Goal: Task Accomplishment & Management: Manage account settings

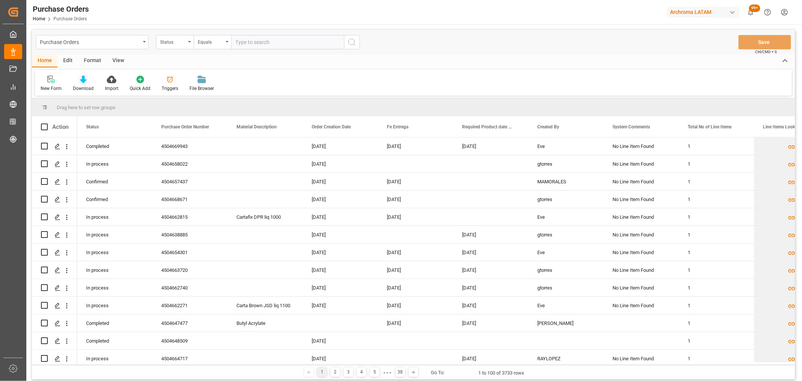
click at [86, 84] on div "Download" at bounding box center [83, 83] width 32 height 17
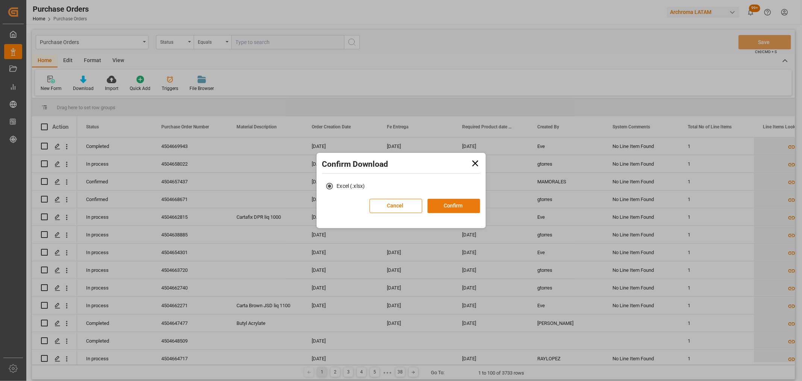
click at [446, 203] on button "Confirm" at bounding box center [454, 206] width 53 height 14
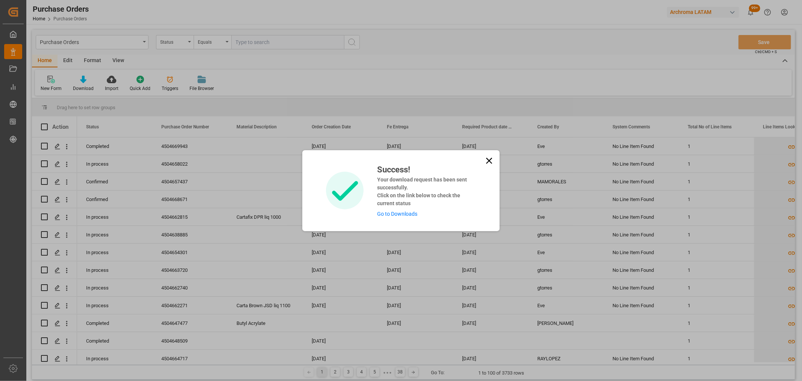
click at [400, 212] on link "Go to Downloads" at bounding box center [397, 214] width 40 height 6
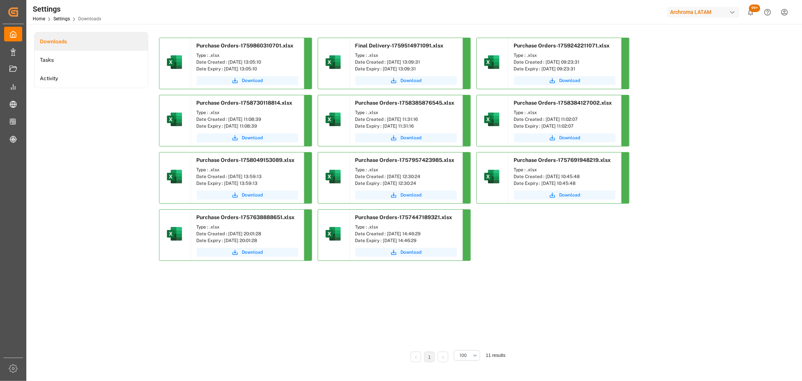
drag, startPoint x: 259, startPoint y: 80, endPoint x: 213, endPoint y: 2, distance: 90.7
click at [259, 80] on span "Download" at bounding box center [252, 80] width 21 height 7
click at [253, 81] on span "Download" at bounding box center [252, 80] width 21 height 7
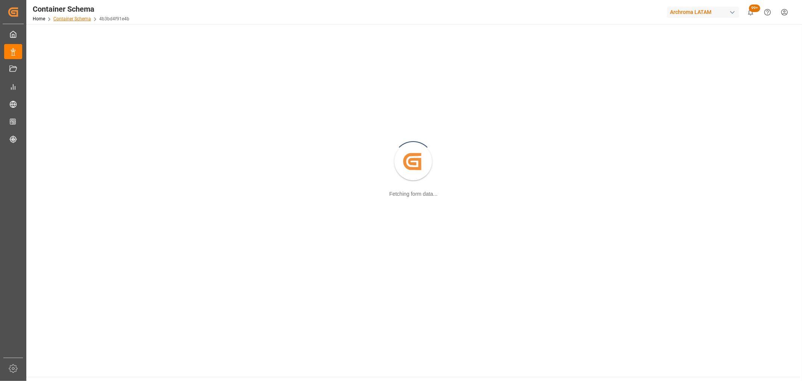
click at [82, 19] on link "Container Schema" at bounding box center [72, 18] width 38 height 5
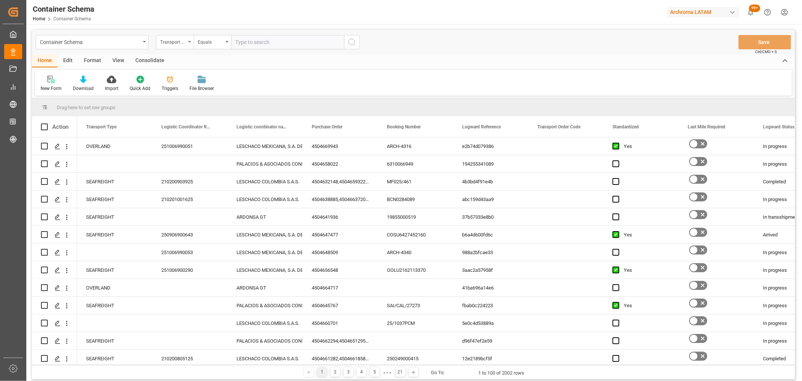
click at [169, 43] on div "Transport Type" at bounding box center [173, 41] width 26 height 9
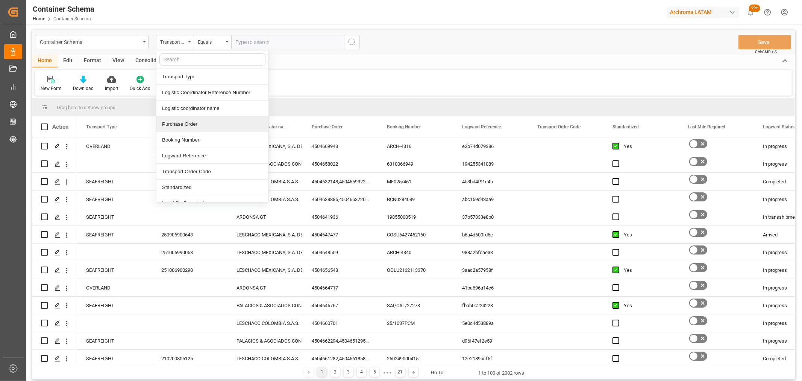
click at [188, 125] on div "Purchase Order" at bounding box center [213, 124] width 112 height 16
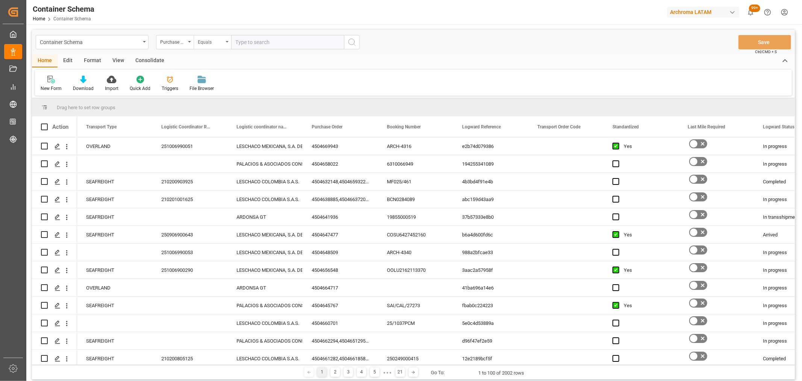
click at [203, 43] on div "Equals" at bounding box center [211, 41] width 26 height 9
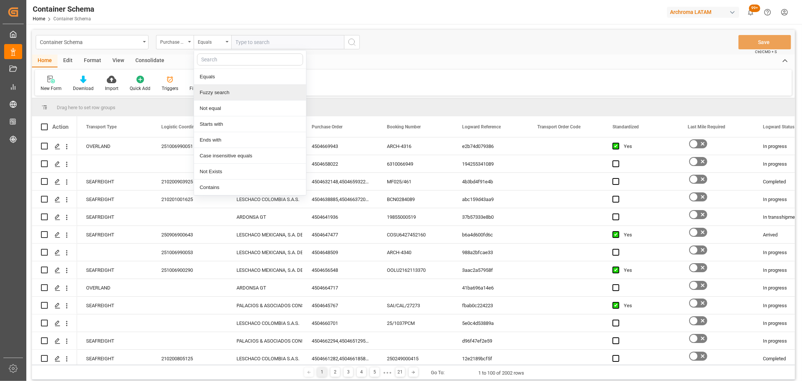
click at [231, 90] on div "Fuzzy search" at bounding box center [250, 93] width 112 height 16
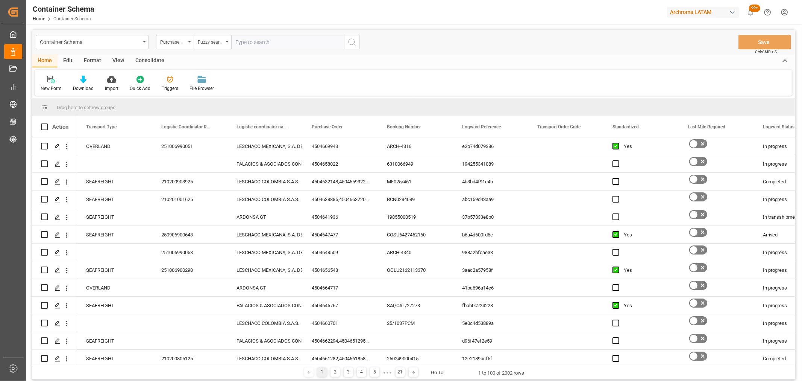
click at [260, 43] on input "text" at bounding box center [287, 42] width 113 height 14
paste input "4504651293"
type input "4504651293"
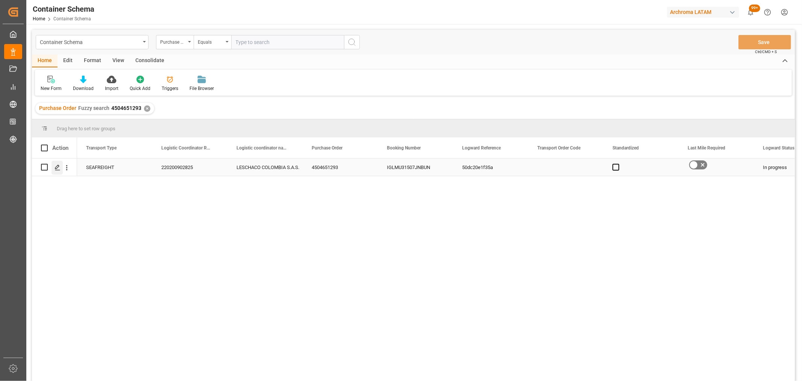
click at [53, 170] on div "Press SPACE to select this row." at bounding box center [57, 168] width 11 height 14
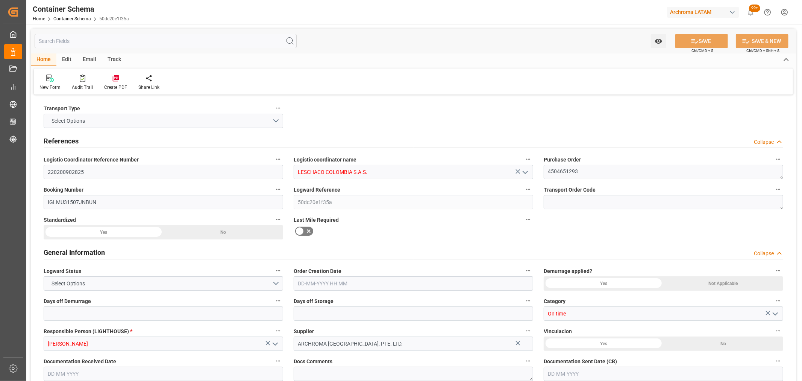
type input "0"
type input "3"
type input "1"
type input "2"
type input "2000"
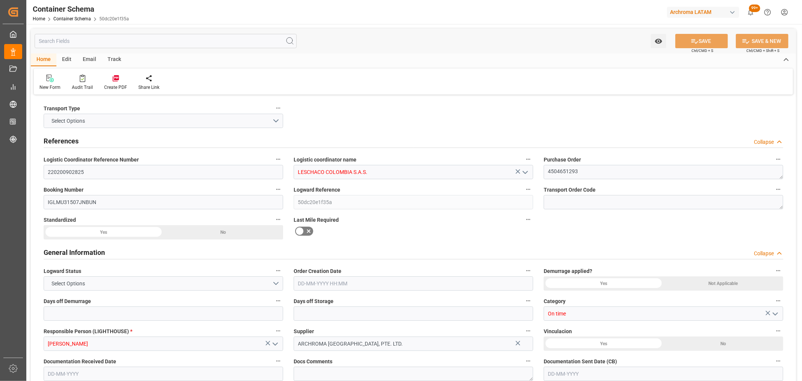
type input "2114"
type input "MSC"
type input "Mediterranean Shipping Company"
type input "INNSA"
type input "COBUN"
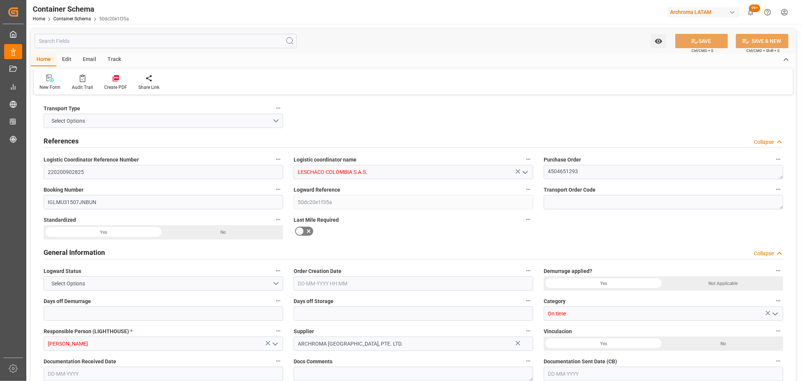
type input "COBUN"
type input "9968310"
type input "2"
type input "0"
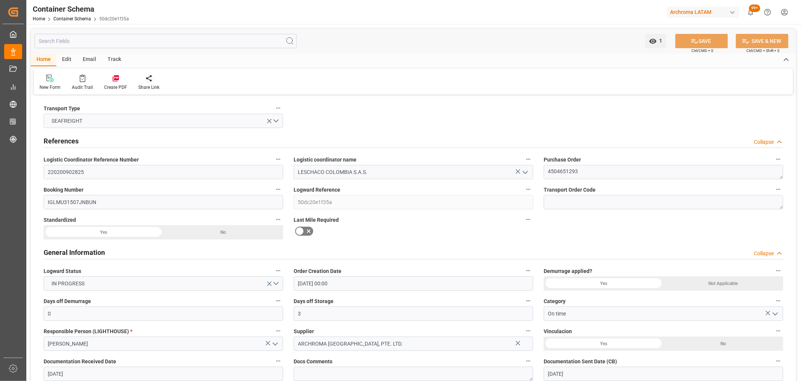
type input "[DATE] 00:00"
type input "[DATE]"
type input "20-11-2025"
type input "[DATE]"
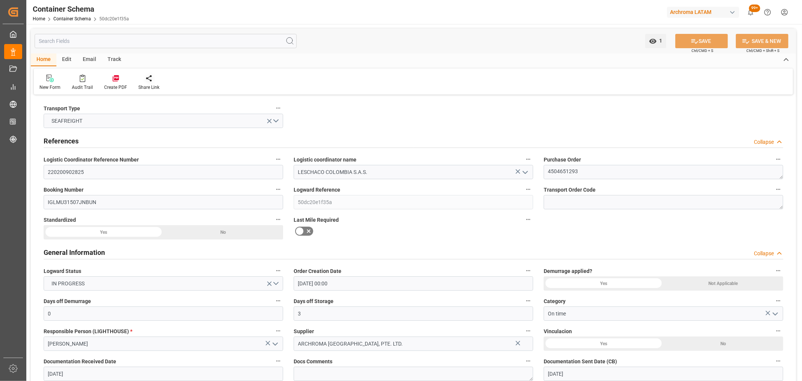
type input "07-10-2025 09:12"
type input "01-10-2025 14:55"
type input "[DATE]"
click at [111, 55] on div "Track" at bounding box center [114, 59] width 25 height 13
click at [50, 84] on div "Tracking" at bounding box center [49, 87] width 18 height 7
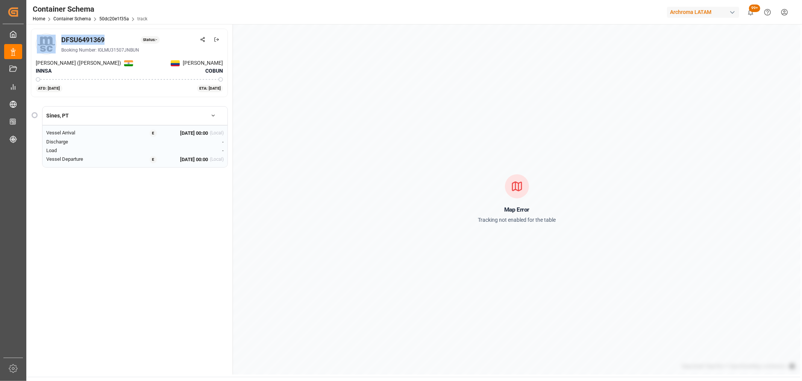
drag, startPoint x: 108, startPoint y: 36, endPoint x: 54, endPoint y: 40, distance: 53.9
click at [54, 40] on div "DFSU6491369 Status: - Booking Number: IGLMU31507JNBUN" at bounding box center [129, 43] width 187 height 21
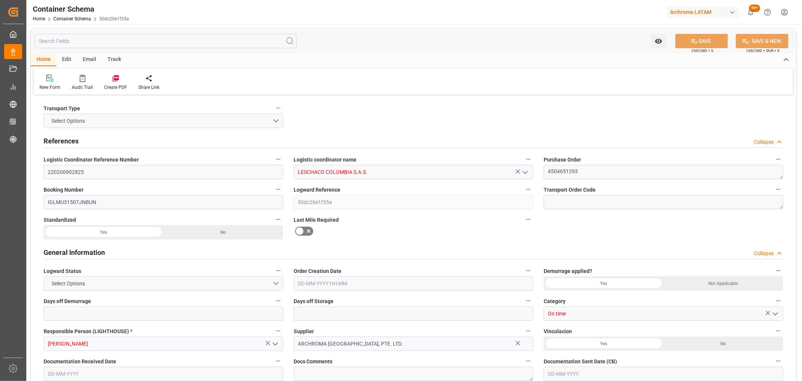
type input "0"
type input "3"
type input "1"
type input "2"
type input "2000"
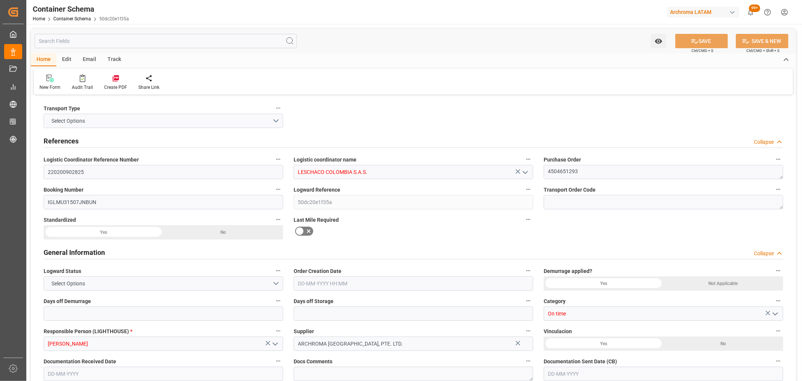
type input "2114"
type input "MSC"
type input "Mediterranean Shipping Company"
type input "INNSA"
type input "COBUN"
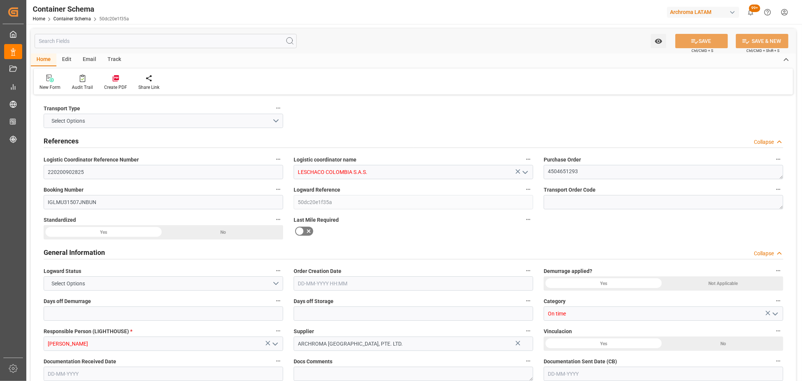
type input "COBUN"
type input "9968310"
type input "2"
type input "0"
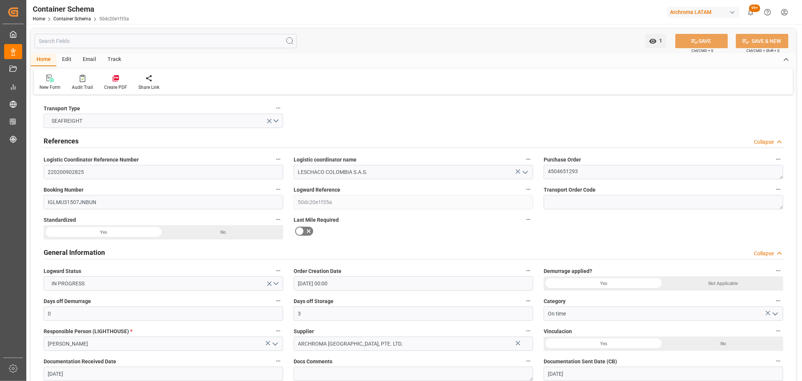
type input "[DATE] 00:00"
type input "[DATE]"
type input "20-11-2025"
type input "[DATE]"
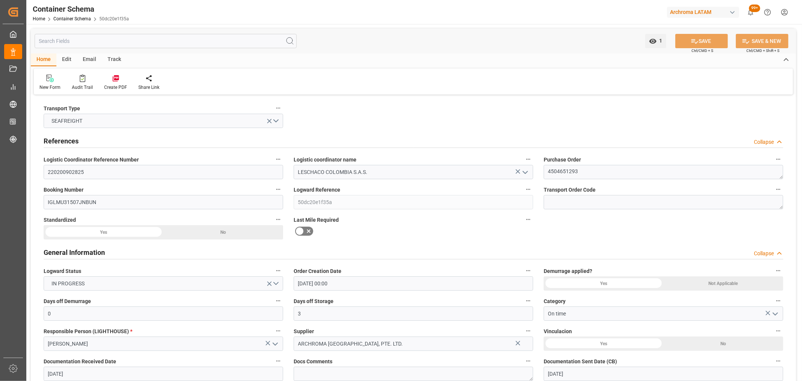
type input "07-10-2025 09:12"
type input "01-10-2025 14:55"
type input "[DATE]"
click at [85, 59] on div "Email" at bounding box center [89, 59] width 25 height 13
click at [52, 86] on div "Send Email" at bounding box center [51, 87] width 23 height 7
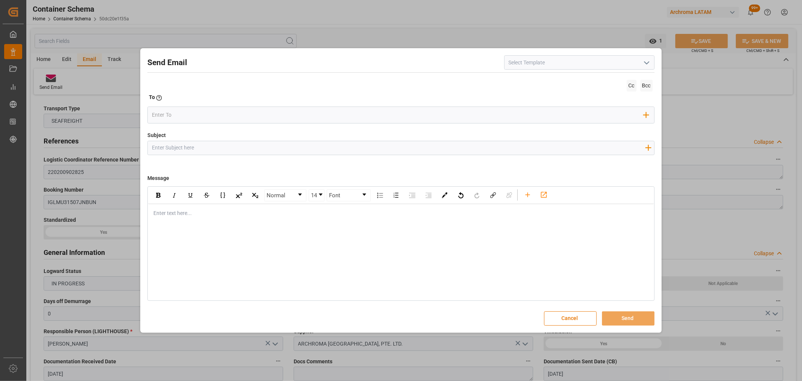
click at [236, 148] on input "Subject" at bounding box center [398, 147] width 501 height 13
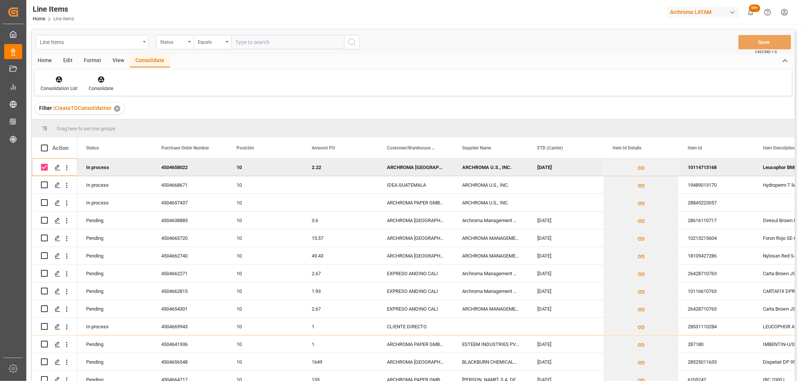
click at [104, 38] on div "Line Items" at bounding box center [90, 41] width 100 height 9
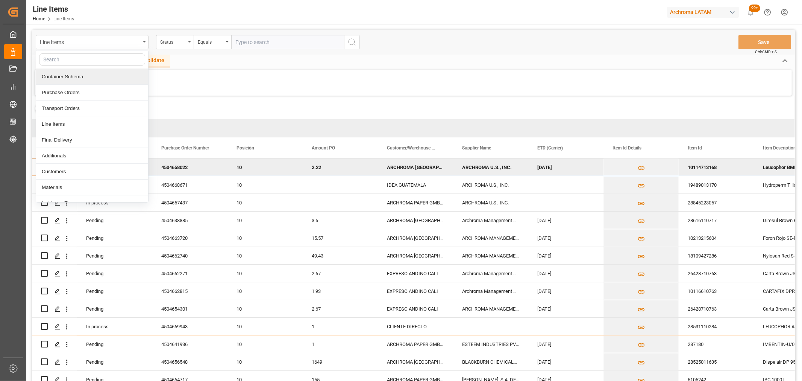
click at [82, 74] on div "Container Schema" at bounding box center [92, 77] width 112 height 16
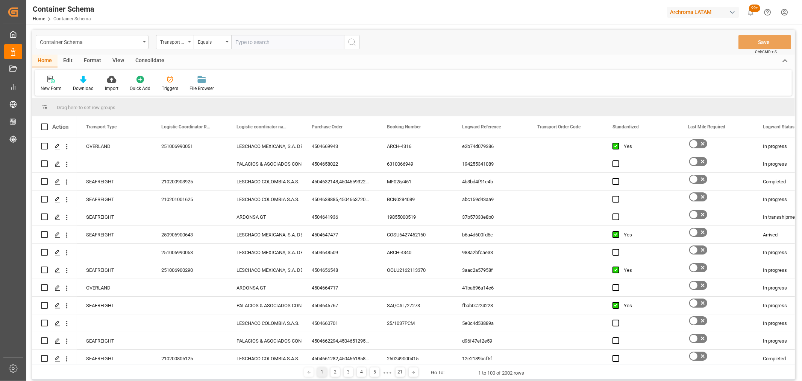
click at [190, 45] on div "Transport Type" at bounding box center [175, 42] width 38 height 14
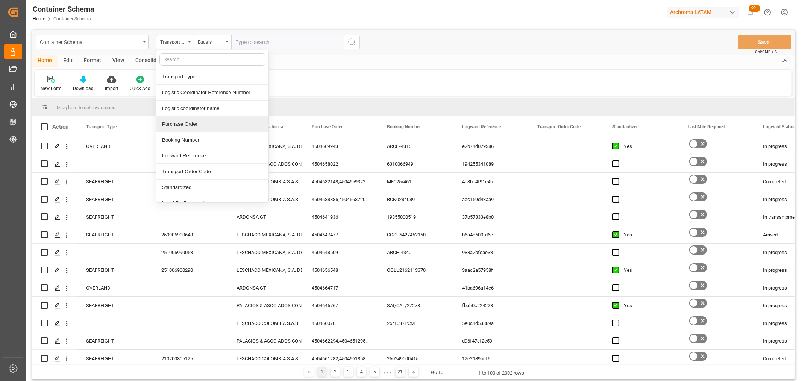
click at [188, 122] on div "Purchase Order" at bounding box center [213, 124] width 112 height 16
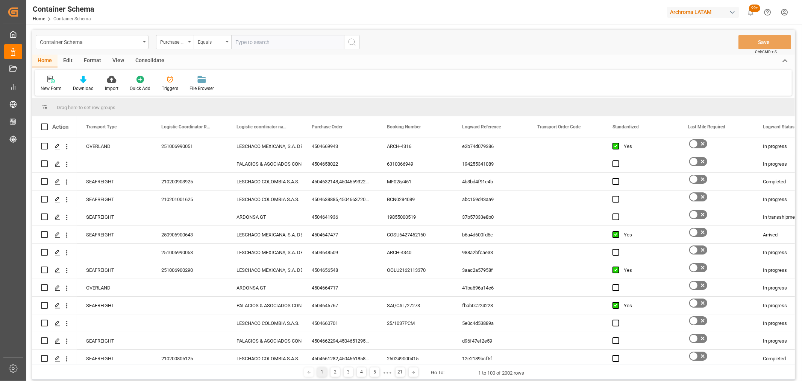
click at [204, 47] on div "Equals" at bounding box center [213, 42] width 38 height 14
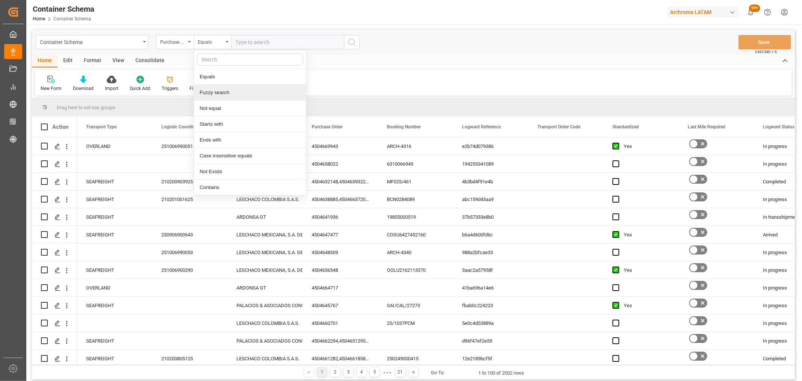
click at [218, 93] on div "Fuzzy search" at bounding box center [250, 93] width 112 height 16
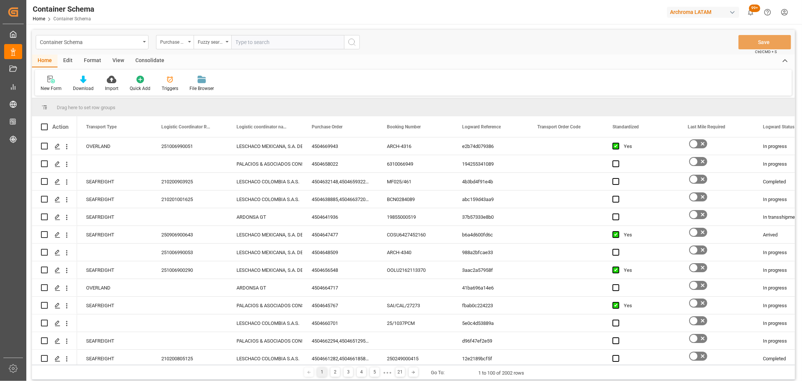
click at [258, 36] on input "text" at bounding box center [287, 42] width 113 height 14
paste input "4504638888"
type input "4504638888"
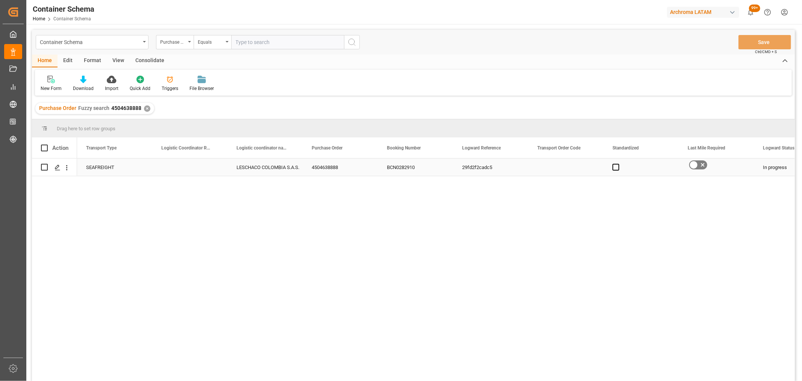
click at [181, 169] on div "Press SPACE to select this row." at bounding box center [189, 166] width 75 height 17
click at [181, 169] on input "Press SPACE to select this row." at bounding box center [189, 171] width 63 height 14
paste input "210201000425"
type input "210201000425"
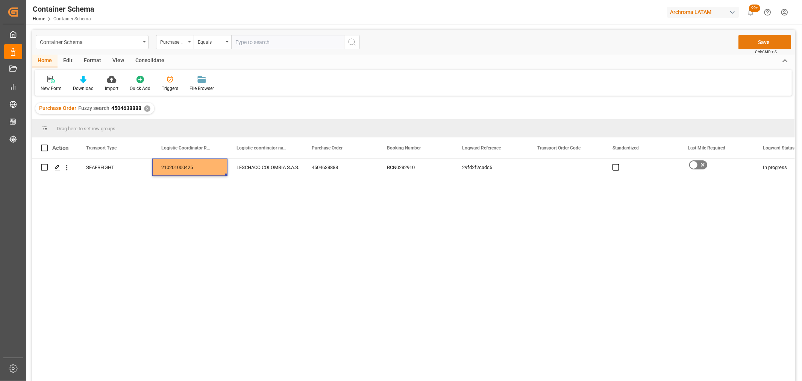
click at [768, 45] on button "Save" at bounding box center [765, 42] width 53 height 14
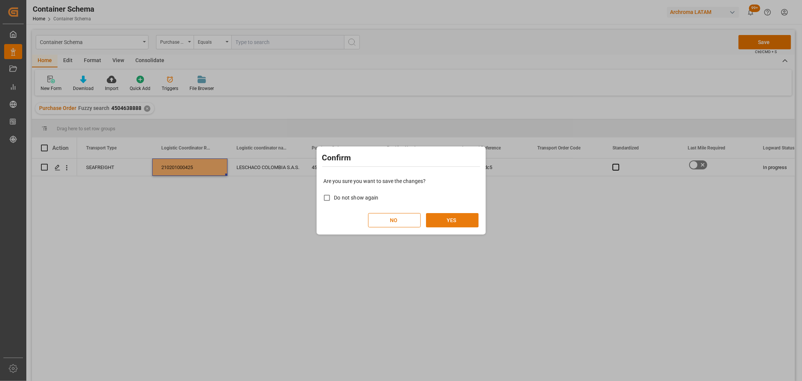
click at [454, 215] on button "YES" at bounding box center [452, 220] width 53 height 14
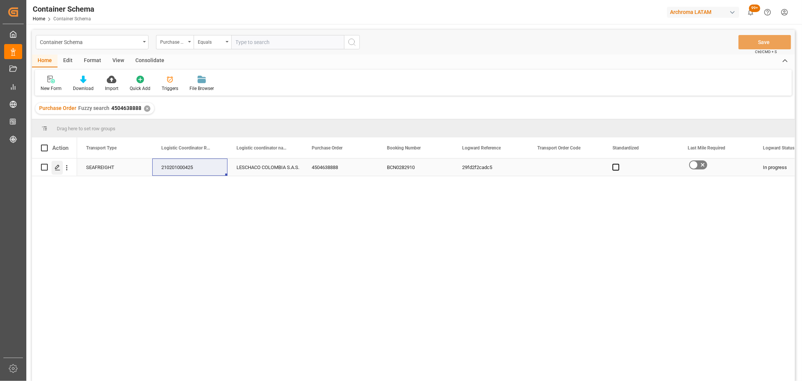
click at [59, 167] on icon "Press SPACE to select this row." at bounding box center [58, 167] width 6 height 6
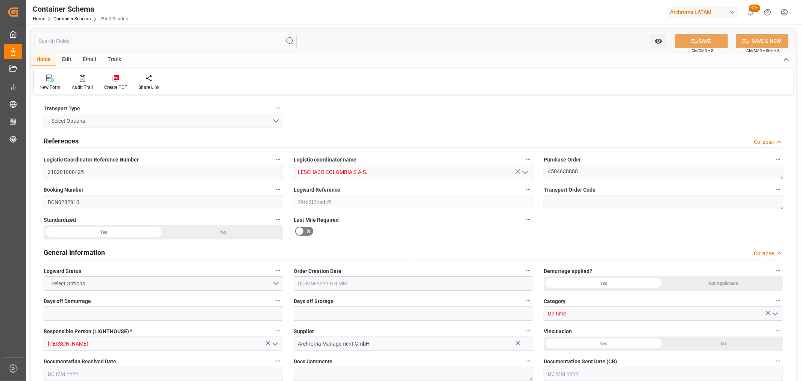
type input "0"
type input "3"
type input "1"
type input "3"
type input "390"
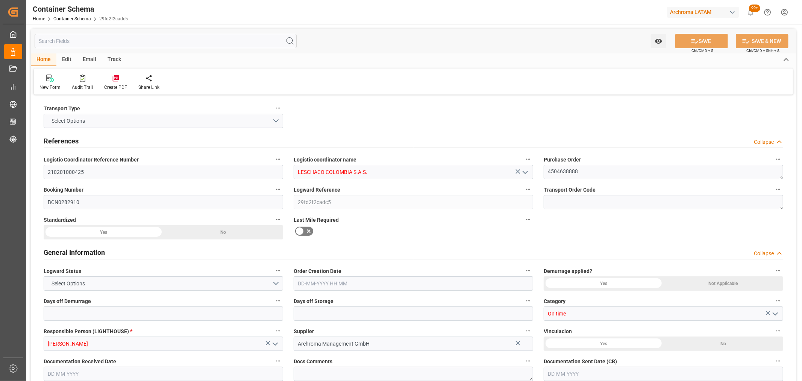
type input "424.32"
type input "CMACGM"
type input "CMA CGM Group"
type input "ESBCN"
type input "COCTG"
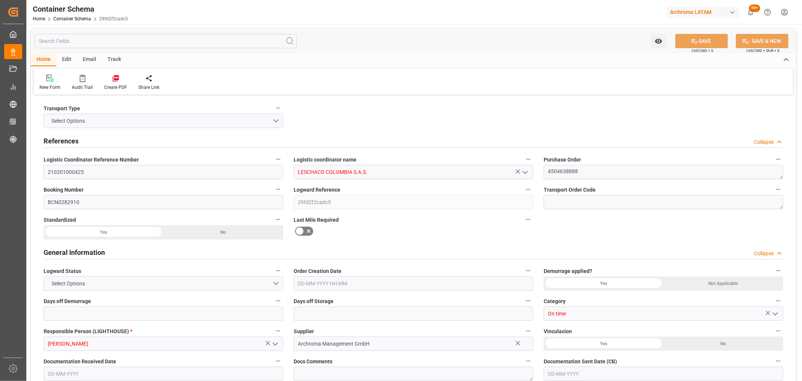
type input "COCTG"
type input "9948229"
type input "0"
type input "[DATE] 16:00"
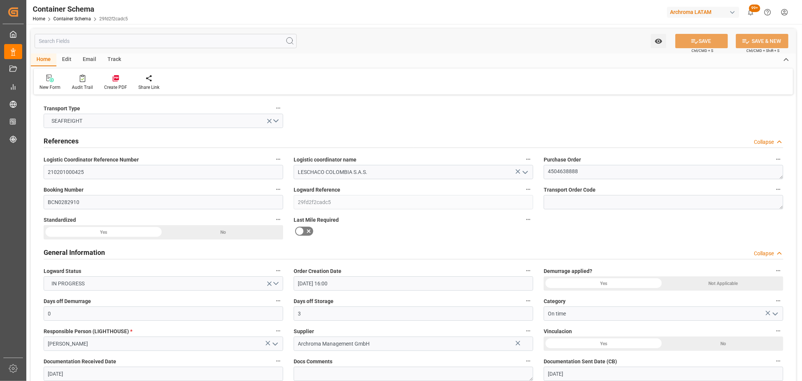
type input "[DATE]"
type input "[DATE] 18:31"
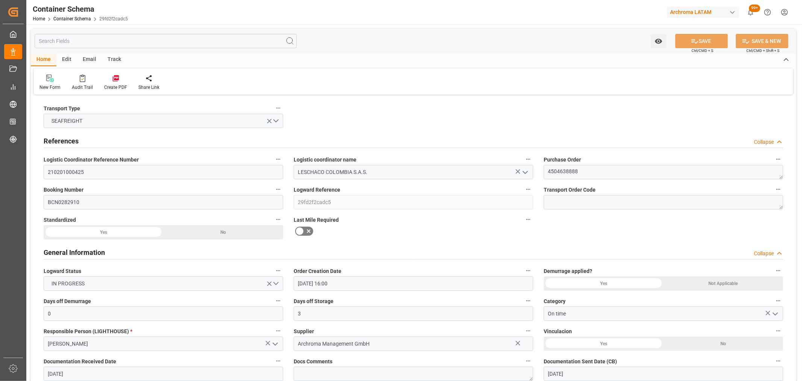
type input "[DATE] 15:05"
type input "[DATE]"
click at [118, 62] on div "Track" at bounding box center [114, 59] width 25 height 13
click at [56, 85] on div "Tracking" at bounding box center [49, 87] width 18 height 7
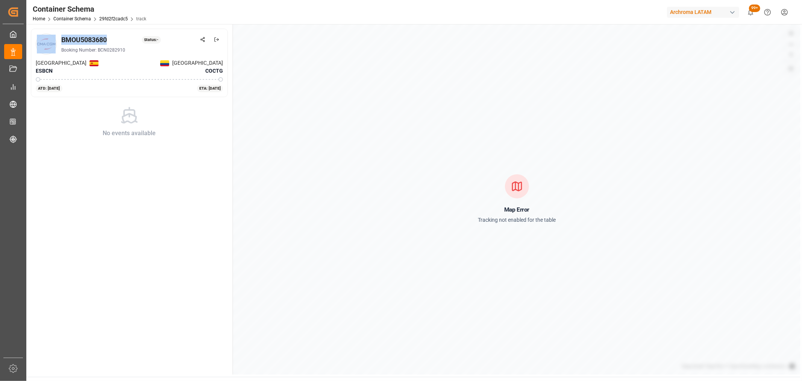
drag, startPoint x: 118, startPoint y: 41, endPoint x: 56, endPoint y: 40, distance: 61.7
click at [56, 40] on div "BMOU5083680 Status: - Booking Number: BCN0282910" at bounding box center [129, 43] width 187 height 21
copy div "BMOU5083680"
click at [94, 49] on div "Booking Number: BCN0282910" at bounding box center [142, 50] width 162 height 7
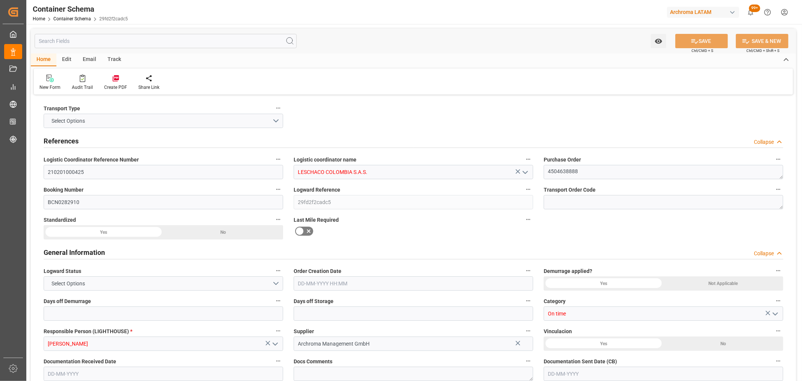
type input "0"
type input "3"
type input "1"
type input "3"
type input "390"
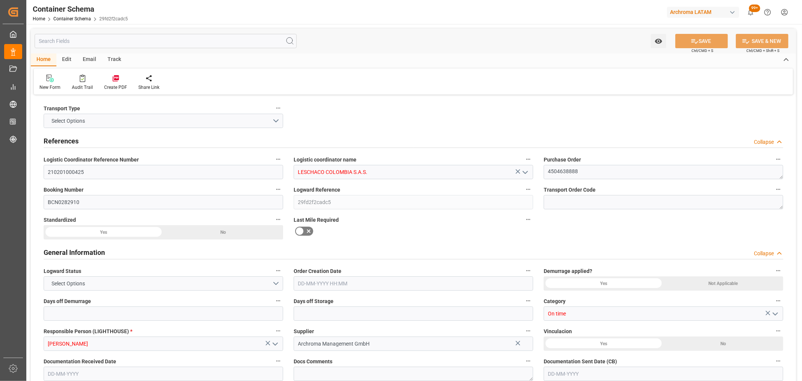
type input "424.32"
type input "CMACGM"
type input "CMA CGM Group"
type input "ESBCN"
type input "COCTG"
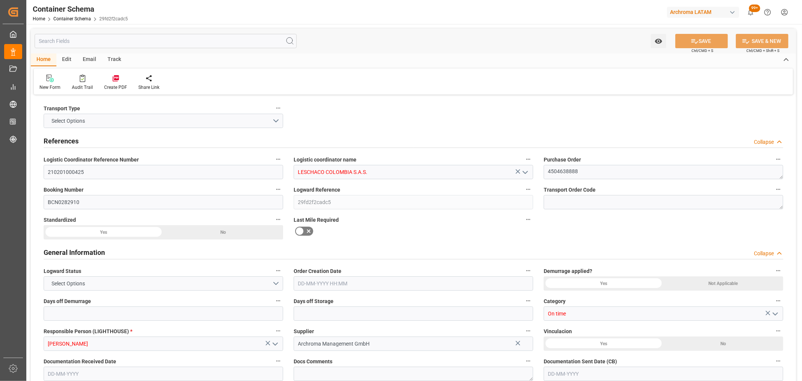
type input "COCTG"
type input "9948229"
type input "0"
type input "[DATE] 16:00"
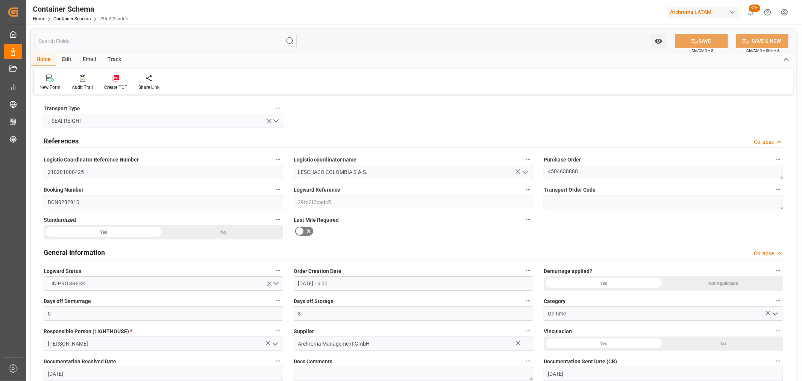
type input "[DATE]"
type input "[DATE] 18:31"
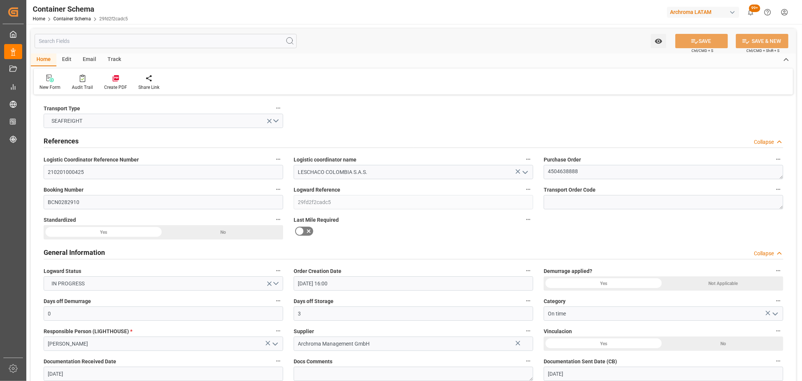
type input "[DATE] 15:05"
type input "[DATE]"
click at [84, 59] on div "Email" at bounding box center [89, 59] width 25 height 13
click at [46, 80] on icon at bounding box center [51, 79] width 10 height 5
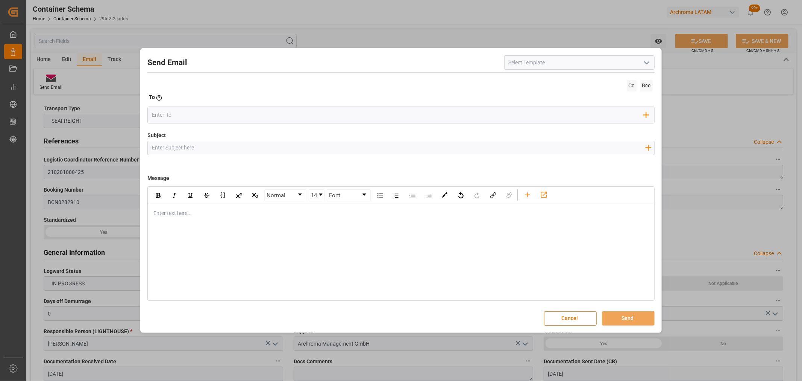
click at [194, 151] on input "Subject" at bounding box center [398, 147] width 501 height 13
paste input "PO 4504638888//TE//DOCUMENTOS//ARCHROMA MANAGEMENT GMBH//ARCHROMA [GEOGRAPHIC_D…"
drag, startPoint x: 238, startPoint y: 147, endPoint x: 204, endPoint y: 146, distance: 34.3
click at [204, 146] on input "PO 4504638888//TE//DOCUMENTOS//ARCHROMA MANAGEMENT GMBH//ARCHROMA [GEOGRAPHIC_D…" at bounding box center [398, 147] width 501 height 13
type input "PO 4504638888//TE//LOGWARD STATUS//ARCHROMA MANAGEMENT GMBH//ARCHROMA [GEOGRAPH…"
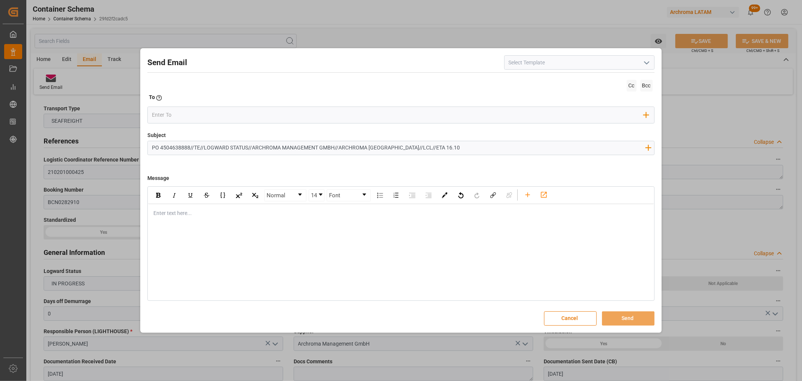
click at [191, 215] on div "rdw-editor" at bounding box center [401, 213] width 495 height 8
click at [173, 210] on div "rdw-editor" at bounding box center [401, 213] width 495 height 8
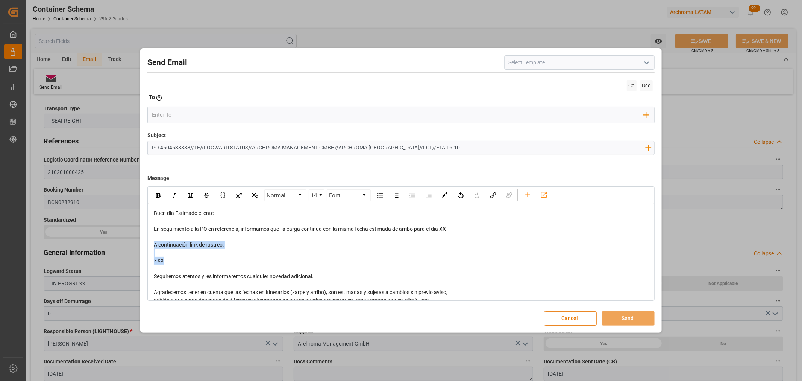
drag, startPoint x: 217, startPoint y: 261, endPoint x: 140, endPoint y: 245, distance: 78.2
click at [136, 245] on div "Send Email Cc Bcc To Enter the TO Email address Add Field to To Subject PO 4504…" at bounding box center [401, 190] width 802 height 381
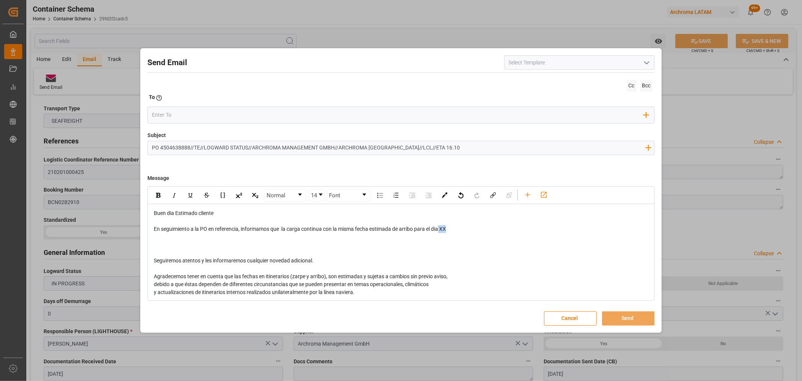
drag, startPoint x: 454, startPoint y: 228, endPoint x: 442, endPoint y: 228, distance: 12.4
click at [442, 228] on div "En seguimiento a la PO en referencia, informamos que la carga continua con la m…" at bounding box center [401, 229] width 495 height 8
click at [231, 239] on div "rdw-editor" at bounding box center [401, 237] width 495 height 8
click at [216, 243] on div "rdw-editor" at bounding box center [401, 245] width 495 height 8
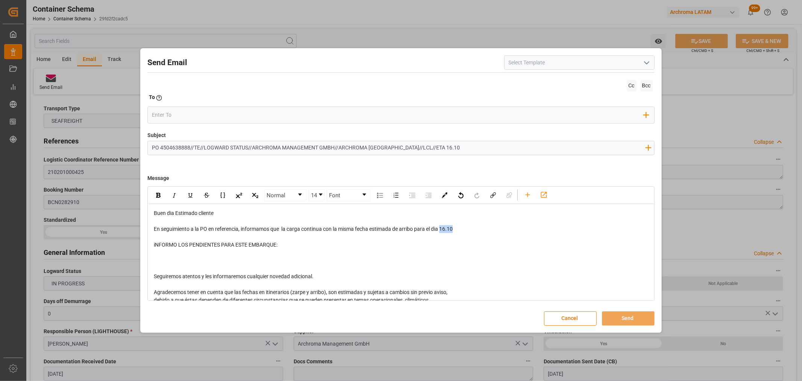
drag, startPoint x: 468, startPoint y: 230, endPoint x: 443, endPoint y: 230, distance: 25.2
click at [443, 230] on div "En seguimiento a la PO en referencia, informamos que la carga continua con la m…" at bounding box center [401, 229] width 495 height 8
click at [161, 197] on div "rdw-inline-control" at bounding box center [158, 195] width 13 height 11
click at [190, 259] on div "rdw-editor" at bounding box center [401, 261] width 495 height 8
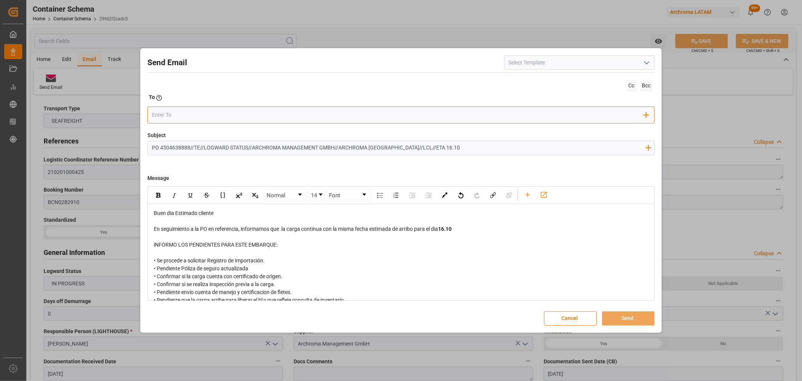
click at [207, 111] on input "email" at bounding box center [398, 114] width 492 height 11
type input "angie"
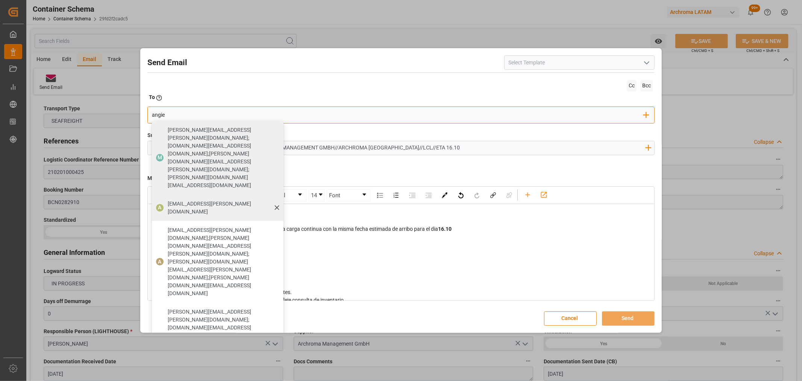
click at [210, 197] on div "[EMAIL_ADDRESS][PERSON_NAME][DOMAIN_NAME]" at bounding box center [223, 207] width 116 height 21
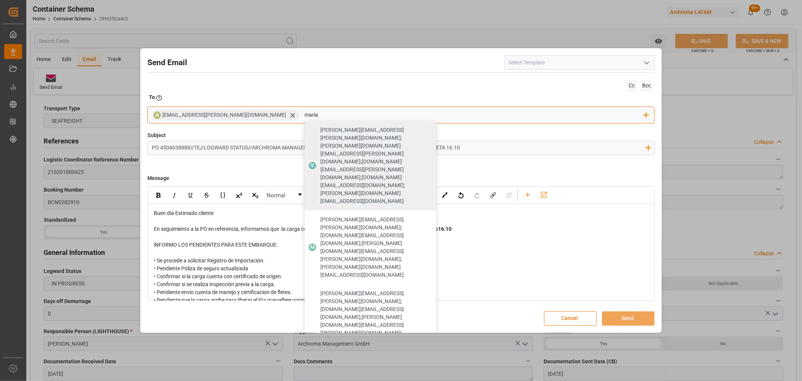
type input "maria"
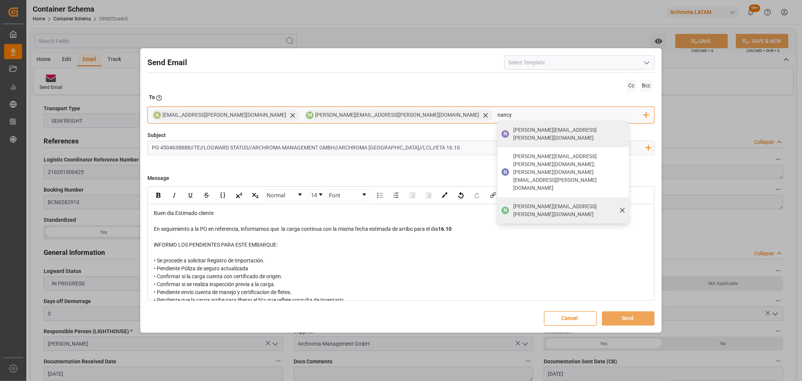
type input "nancy"
click at [514, 202] on span "[PERSON_NAME][EMAIL_ADDRESS][PERSON_NAME][DOMAIN_NAME]" at bounding box center [569, 210] width 111 height 16
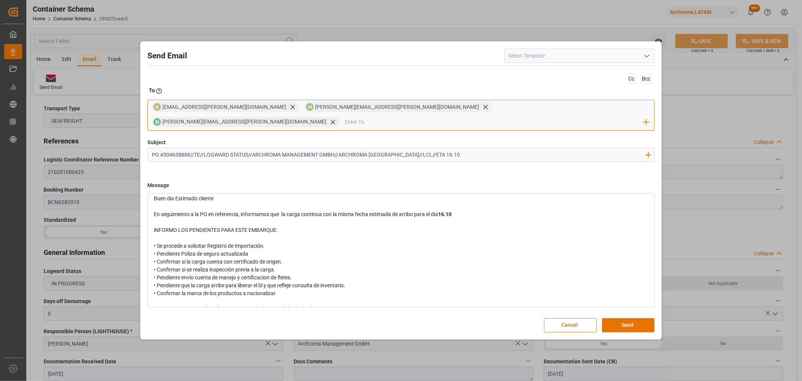
scroll to position [84, 0]
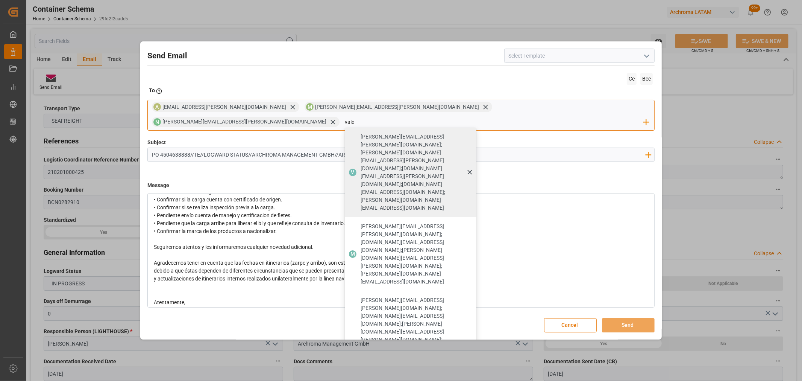
type input "vale"
click at [471, 133] on span "[PERSON_NAME][EMAIL_ADDRESS][PERSON_NAME][DOMAIN_NAME];[PERSON_NAME][DOMAIN_NAM…" at bounding box center [416, 172] width 111 height 79
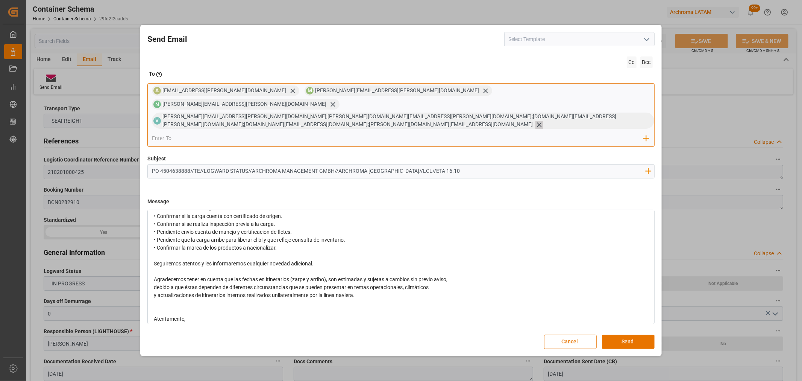
click at [536, 121] on icon at bounding box center [540, 125] width 8 height 8
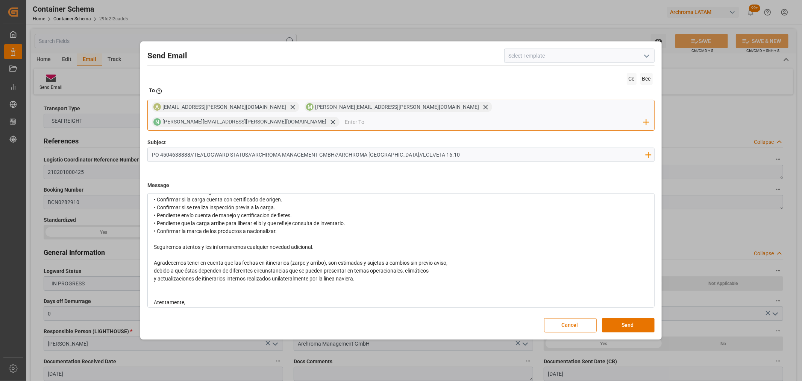
click at [518, 116] on input "email" at bounding box center [494, 121] width 299 height 11
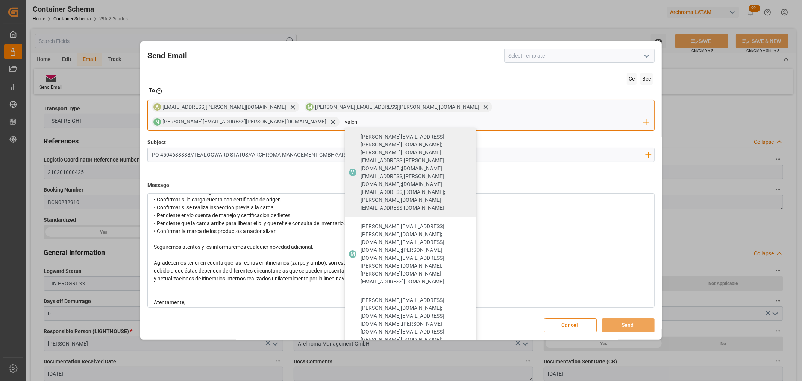
type input "valeri"
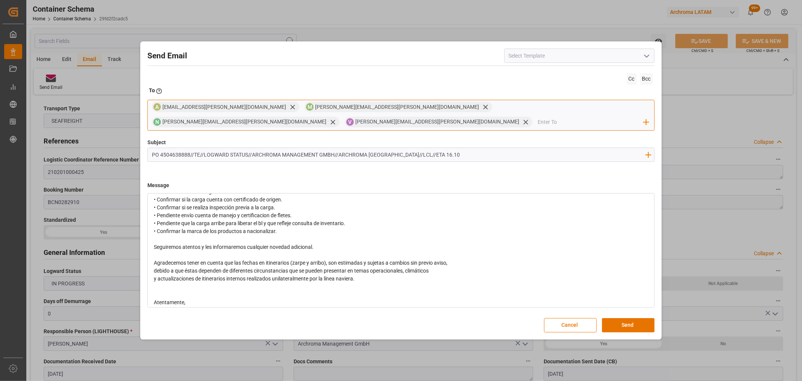
click at [598, 116] on input "email" at bounding box center [591, 121] width 106 height 11
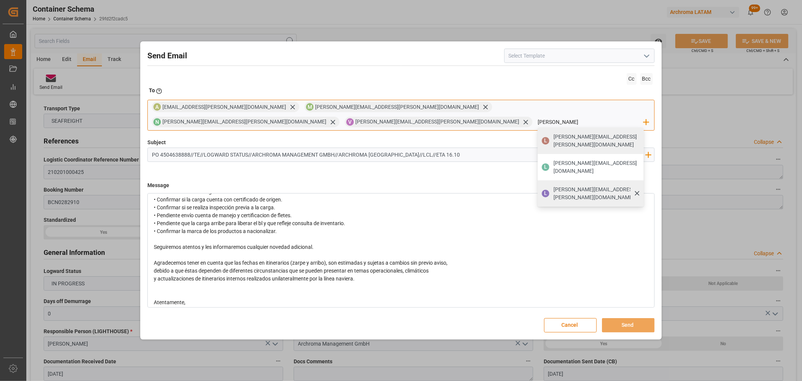
type input "[PERSON_NAME]"
click at [601, 185] on span "[PERSON_NAME][EMAIL_ADDRESS][PERSON_NAME][DOMAIN_NAME]" at bounding box center [596, 193] width 85 height 16
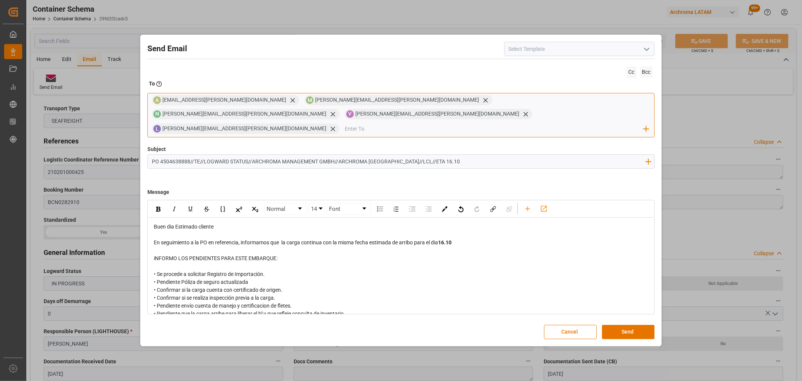
scroll to position [42, 0]
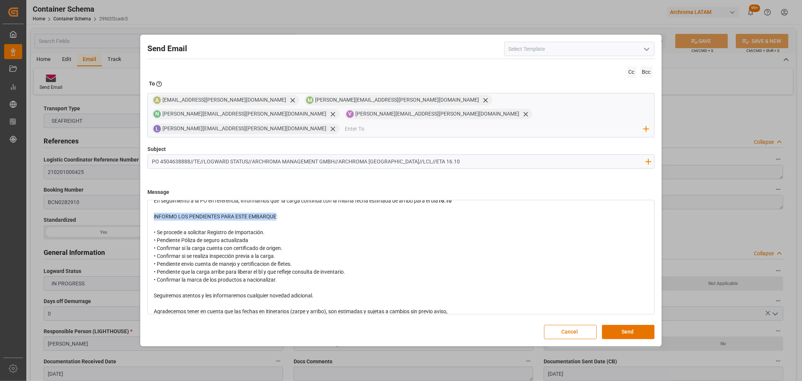
drag, startPoint x: 239, startPoint y: 211, endPoint x: 169, endPoint y: 213, distance: 70.4
click at [141, 209] on div "Send Email Cc Bcc To Enter the TO Email address A [EMAIL_ADDRESS][PERSON_NAME][…" at bounding box center [400, 190] width 521 height 311
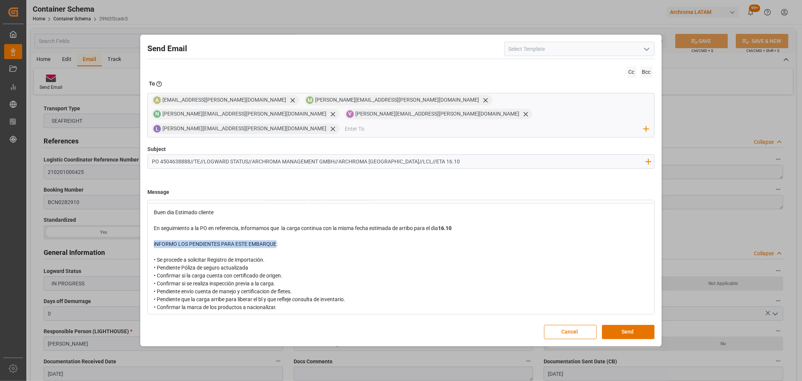
scroll to position [0, 0]
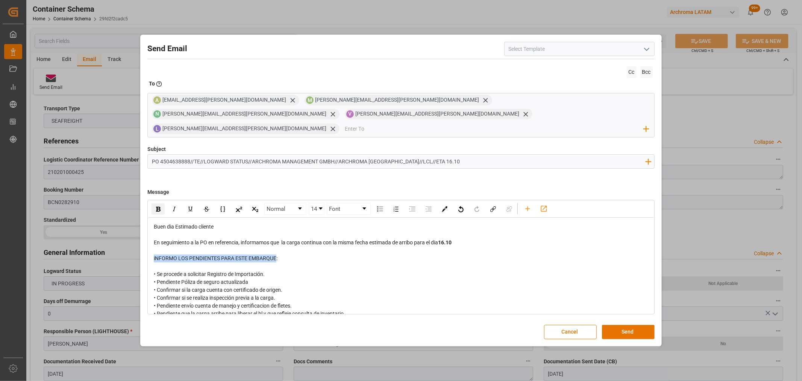
click at [160, 206] on div "rdw-inline-control" at bounding box center [158, 208] width 13 height 11
click at [433, 239] on span "En seguimiento a la PO en referencia, informamos que la carga continua con la m…" at bounding box center [296, 242] width 284 height 6
click at [631, 325] on button "Send" at bounding box center [628, 332] width 53 height 14
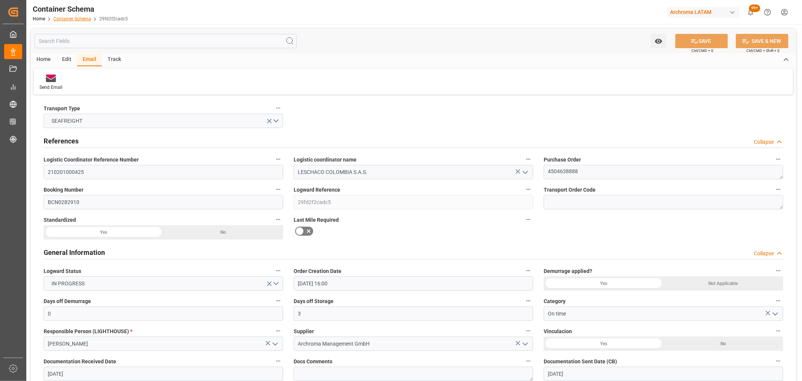
click at [77, 21] on link "Container Schema" at bounding box center [72, 18] width 38 height 5
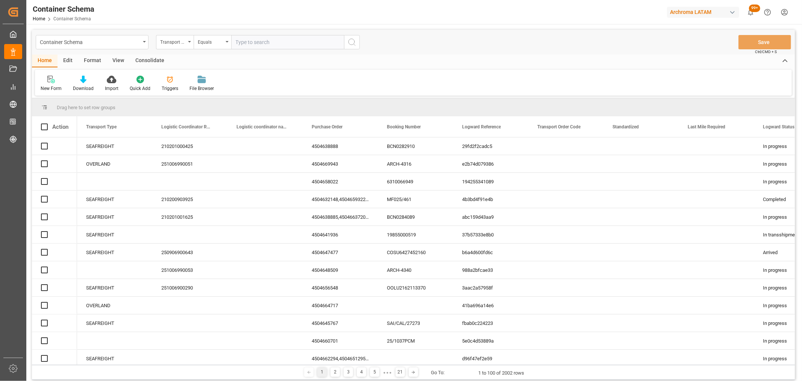
click at [187, 44] on div "Transport Type" at bounding box center [175, 42] width 38 height 14
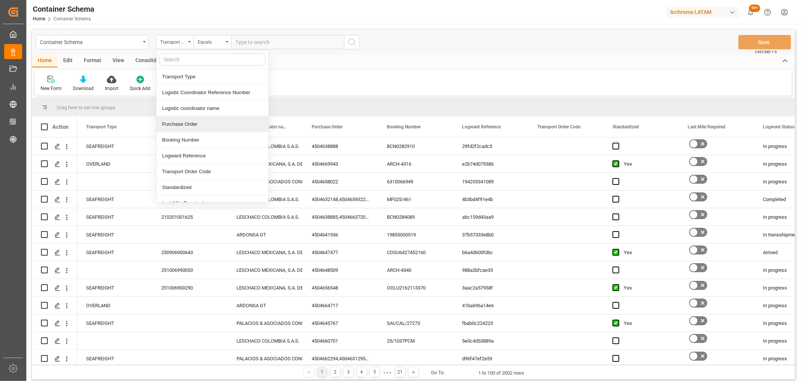
click at [190, 125] on div "Purchase Order" at bounding box center [213, 124] width 112 height 16
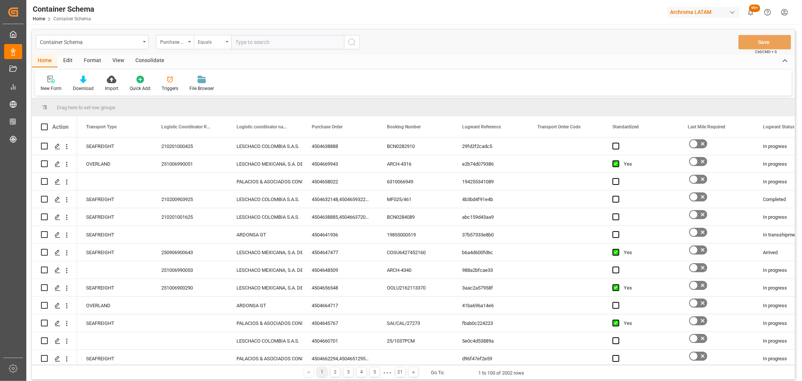
click at [203, 42] on div "Equals" at bounding box center [211, 41] width 26 height 9
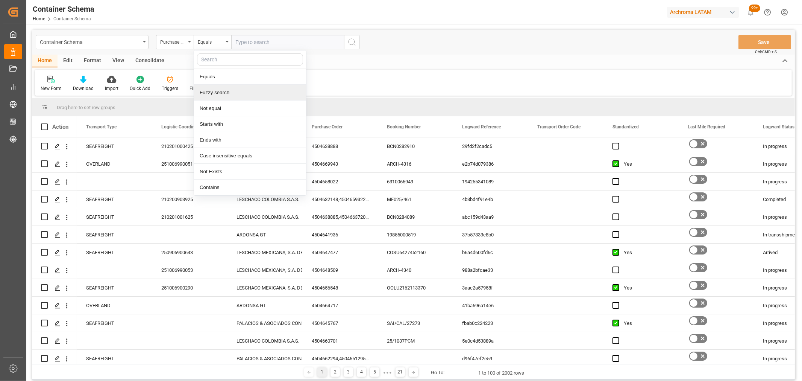
click at [234, 91] on div "Fuzzy search" at bounding box center [250, 93] width 112 height 16
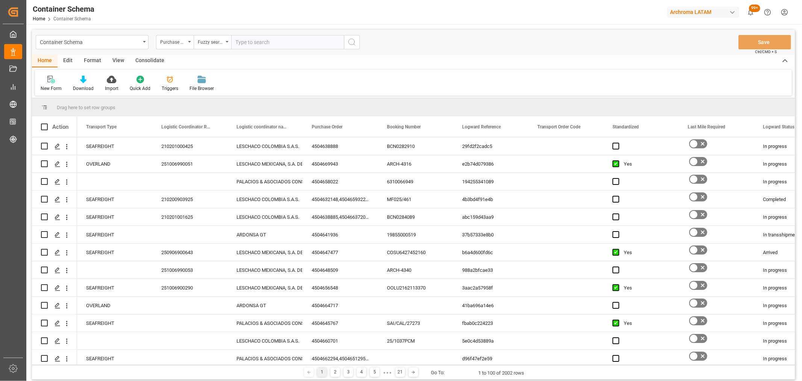
click at [251, 41] on input "text" at bounding box center [287, 42] width 113 height 14
paste input "4504658022"
type input "4504658022"
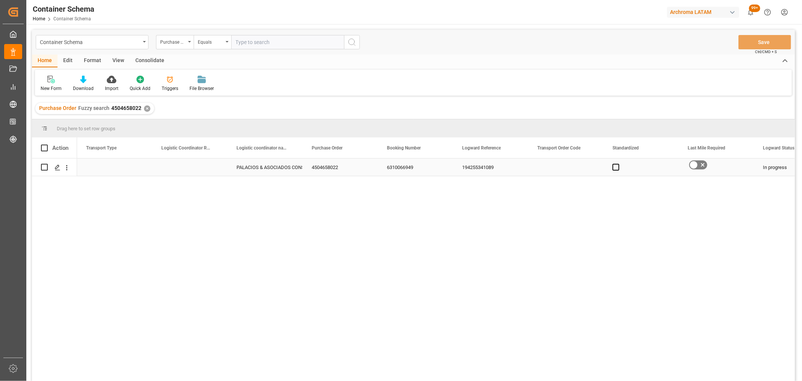
click at [190, 170] on div "Press SPACE to select this row." at bounding box center [189, 166] width 75 height 17
click at [126, 166] on div "Press SPACE to select this row." at bounding box center [114, 166] width 75 height 17
click at [107, 170] on div "Press SPACE to select this row." at bounding box center [114, 166] width 75 height 17
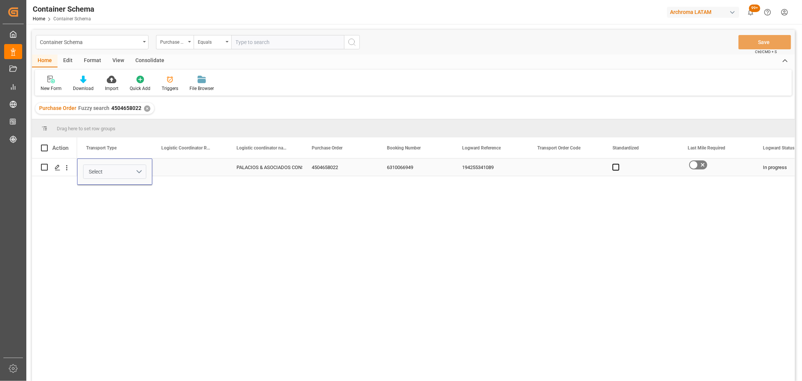
click at [141, 171] on button "Select" at bounding box center [114, 171] width 63 height 14
click at [122, 190] on div "SEAFREIGHT" at bounding box center [115, 191] width 55 height 8
click at [205, 170] on div "Press SPACE to select this row." at bounding box center [189, 166] width 75 height 17
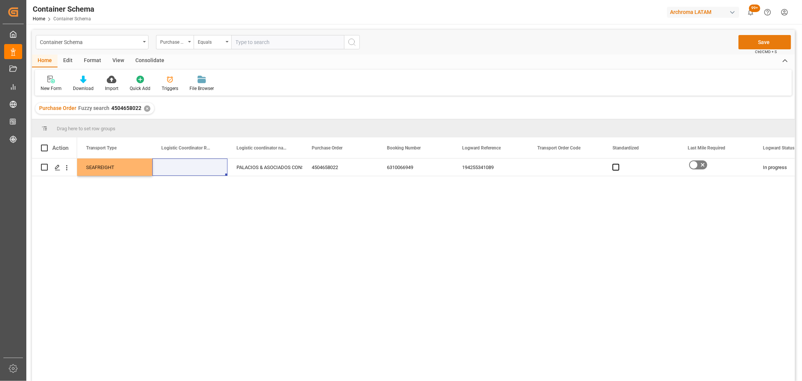
click at [766, 45] on button "Save" at bounding box center [765, 42] width 53 height 14
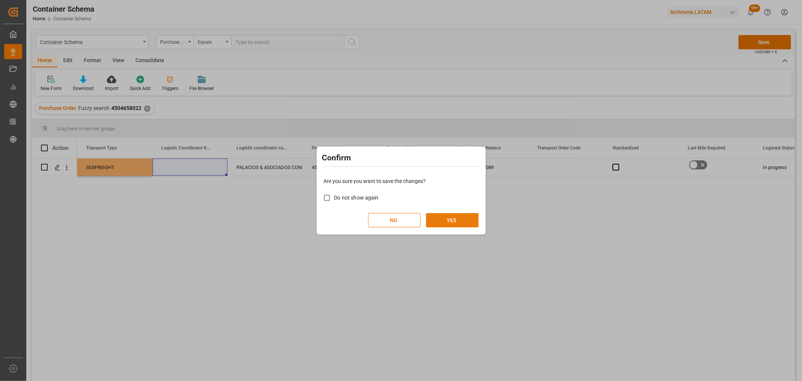
click at [450, 225] on button "YES" at bounding box center [452, 220] width 53 height 14
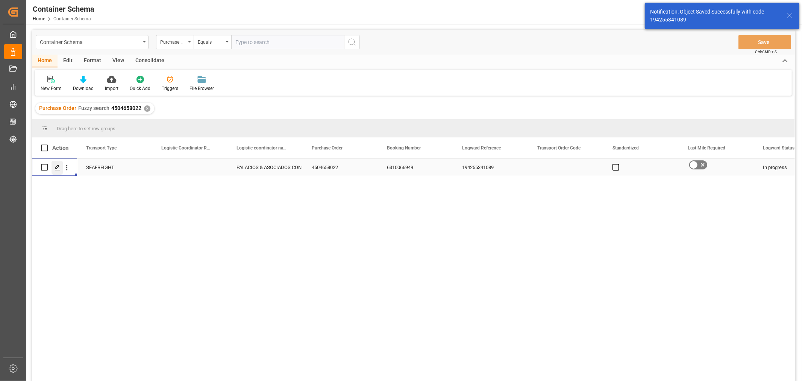
click at [62, 166] on div "Press SPACE to select this row." at bounding box center [57, 168] width 11 height 14
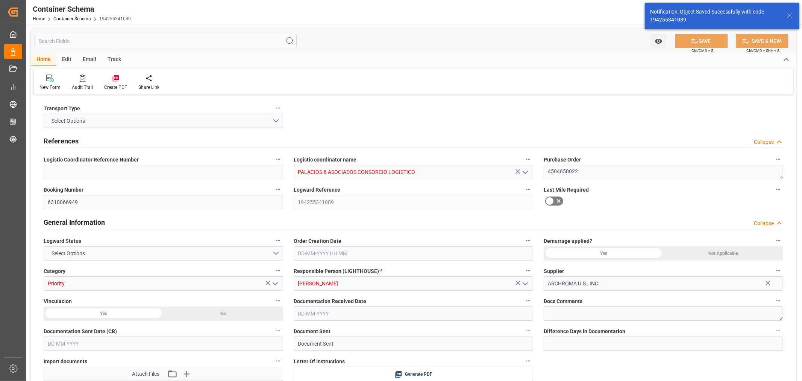
type input "1"
type input "120"
type input "143.78"
type input "USATL"
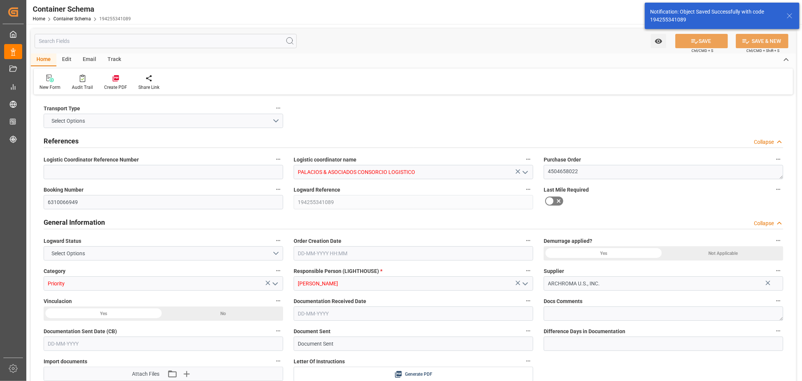
type input "PECLL"
type input "9241190"
type input "0"
type input "[DATE] 12:00"
type input "[DATE]"
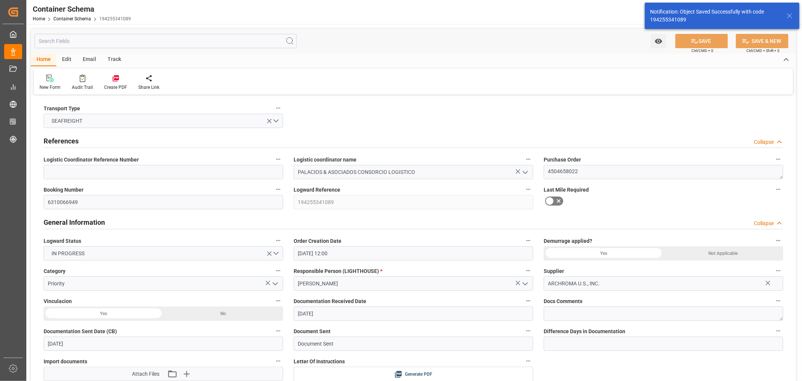
type input "[DATE]"
type input "[DATE] 18:58"
type input "[DATE] 17:09"
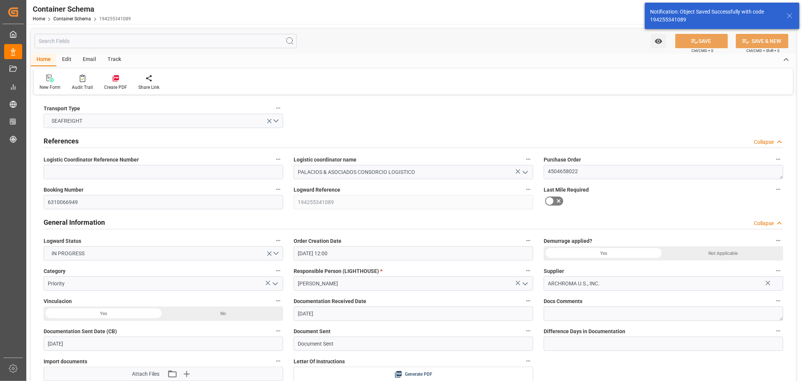
type input "[DATE]"
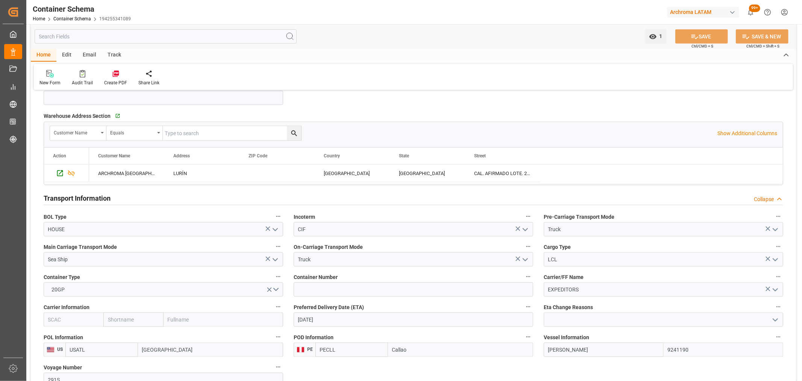
scroll to position [585, 0]
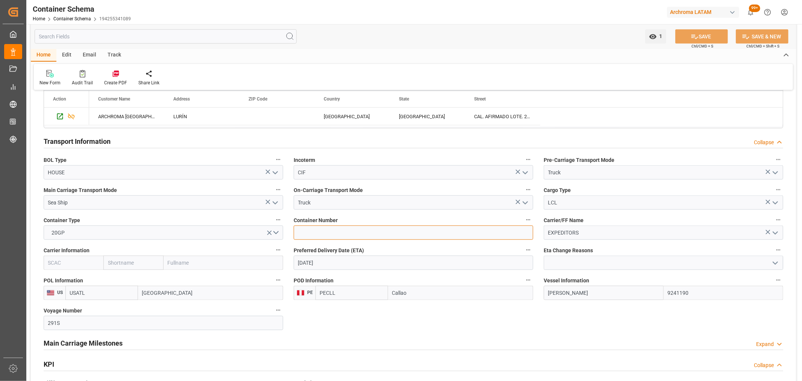
click at [315, 239] on input at bounding box center [414, 232] width 240 height 14
click at [325, 231] on input at bounding box center [414, 232] width 240 height 14
paste input "TGBU7211021"
type input "TGBU7211021"
click at [700, 43] on span "Ctrl/CMD + S" at bounding box center [703, 46] width 22 height 6
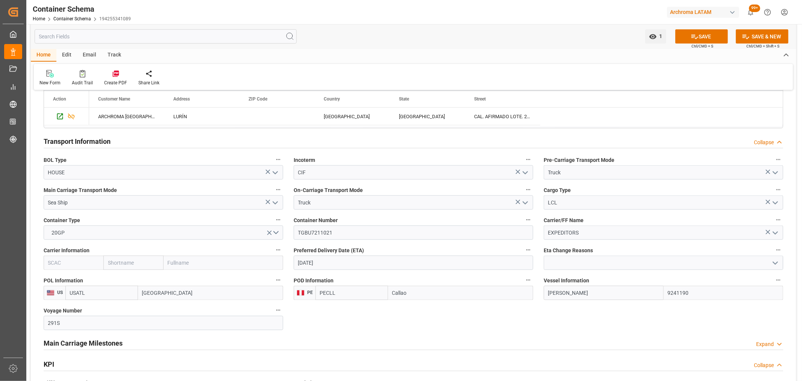
click at [374, 264] on input "[DATE]" at bounding box center [414, 262] width 240 height 14
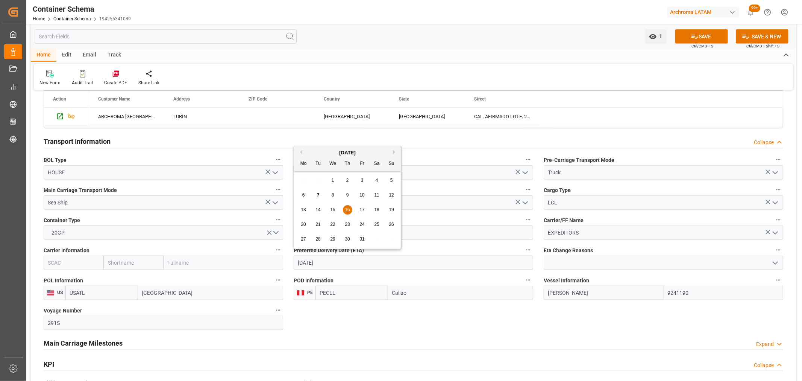
click at [332, 239] on span "29" at bounding box center [332, 238] width 5 height 5
type input "[DATE]"
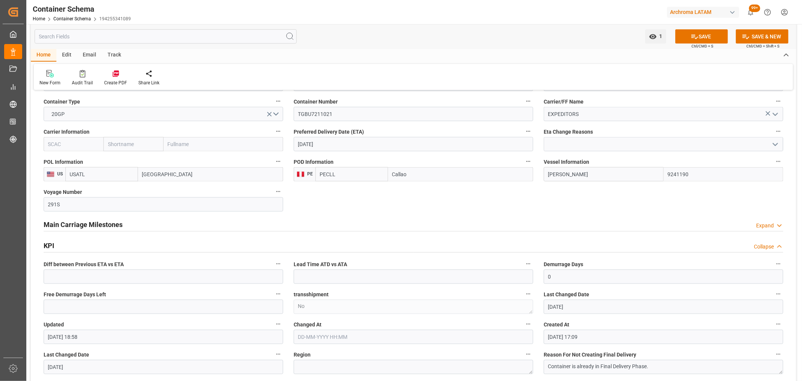
scroll to position [627, 0]
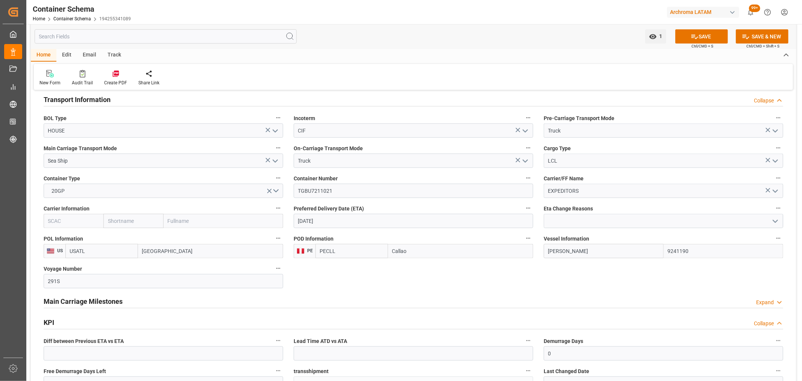
click at [141, 222] on input "text" at bounding box center [133, 221] width 60 height 14
type input "zim"
click at [115, 236] on b "ZIM" at bounding box center [112, 237] width 9 height 6
type input "ZIMU"
type input "ZIM"
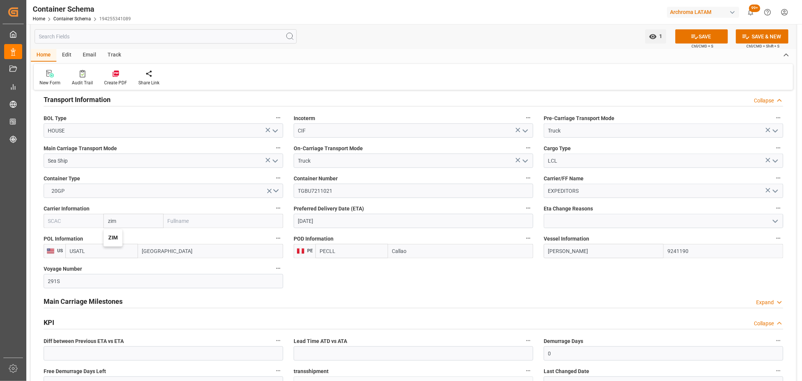
type input "ZIM Integrated Shipping Services Ltd."
type input "ZIM"
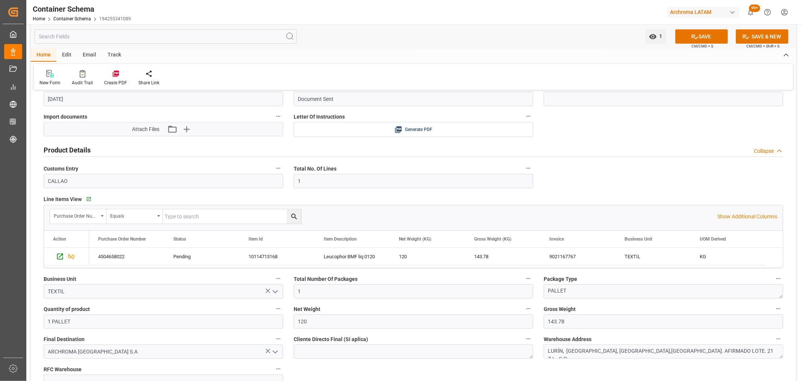
scroll to position [77, 0]
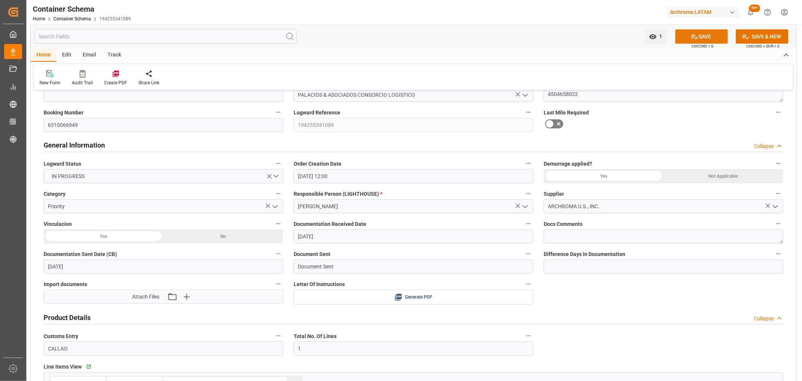
click at [694, 39] on icon at bounding box center [695, 37] width 8 height 8
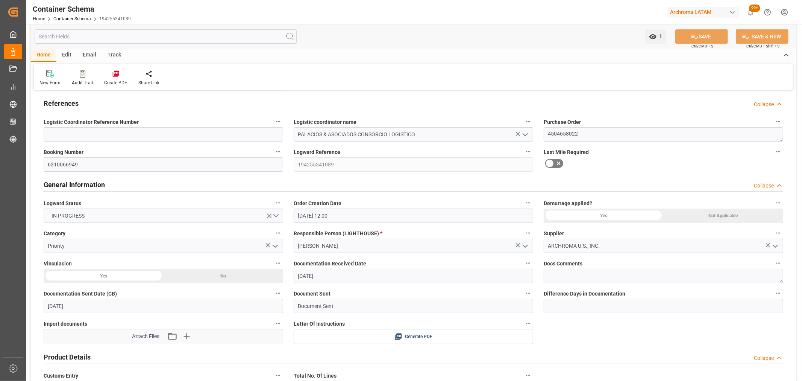
scroll to position [0, 0]
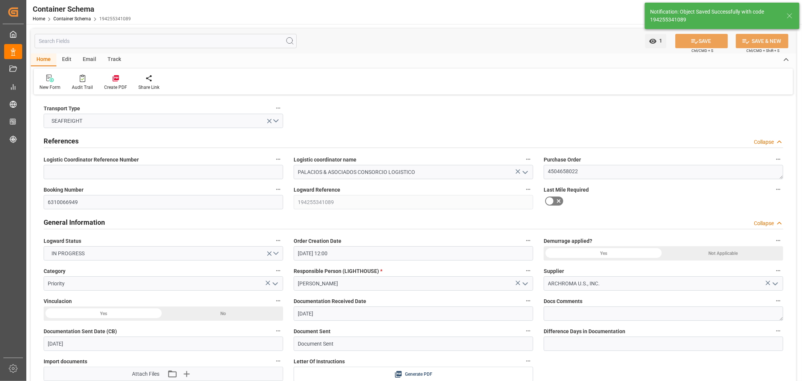
type input "[DATE] 19:02"
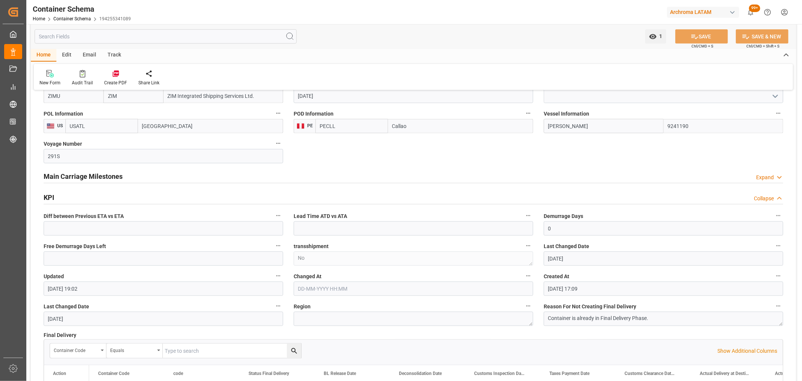
scroll to position [752, 0]
click at [100, 175] on h2 "Main Carriage Milestones" at bounding box center [83, 175] width 79 height 10
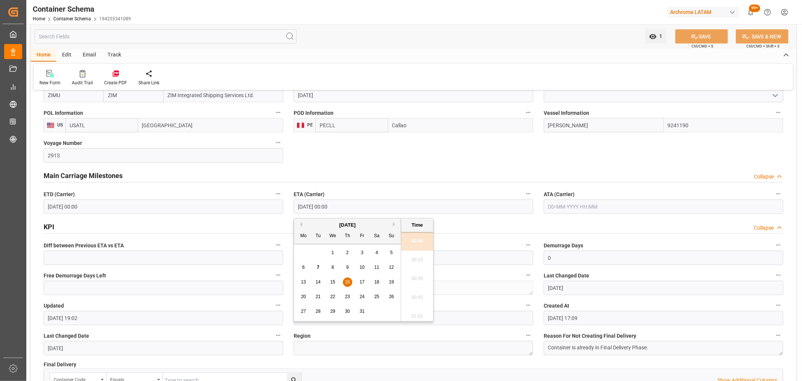
click at [347, 205] on input "[DATE] 00:00" at bounding box center [414, 206] width 240 height 14
click at [334, 311] on span "29" at bounding box center [332, 310] width 5 height 5
type input "[DATE] 00:00"
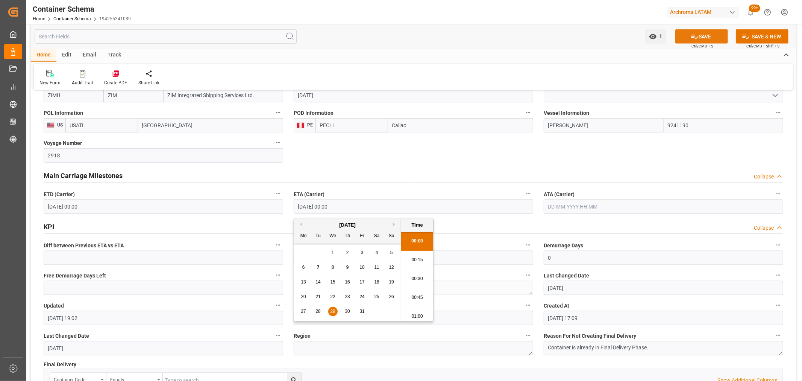
click at [699, 35] on button "SAVE" at bounding box center [702, 36] width 53 height 14
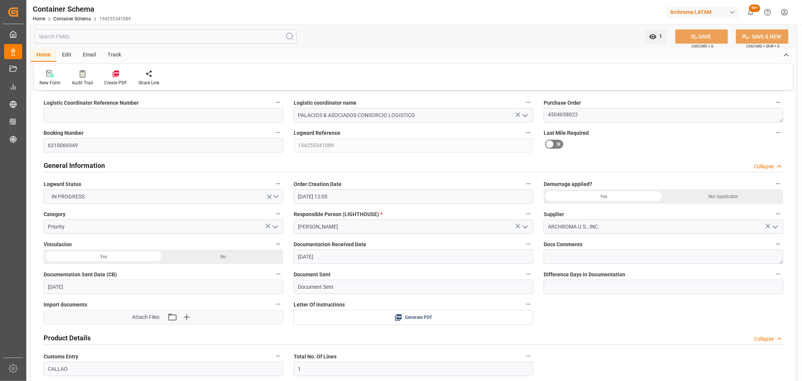
scroll to position [0, 0]
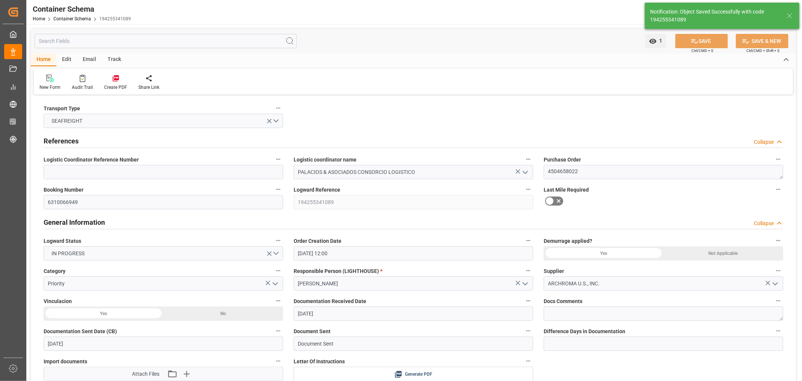
type input "13"
type input "[DATE] 19:04"
click at [86, 61] on div "Email" at bounding box center [89, 59] width 25 height 13
click at [51, 84] on div "Send Email" at bounding box center [51, 87] width 23 height 7
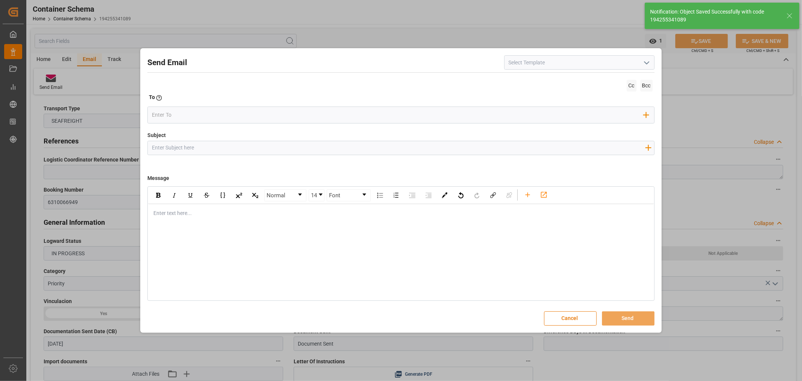
click at [255, 149] on input "Subject" at bounding box center [398, 147] width 501 height 13
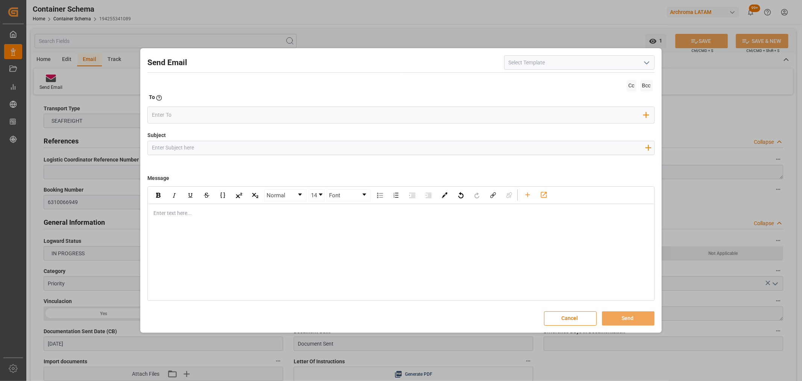
paste input "PO 4504658022//TE//DOCUMENTOS//ARCHROMA US,INC//ARCHROMA [GEOGRAPHIC_DATA]//ETA…"
drag, startPoint x: 237, startPoint y: 147, endPoint x: 204, endPoint y: 147, distance: 33.9
click at [204, 147] on input "PO 4504658022//TE//DOCUMENTOS//ARCHROMA US,INC//ARCHROMA [GEOGRAPHIC_DATA]//ETA…" at bounding box center [398, 147] width 501 height 13
drag, startPoint x: 375, startPoint y: 147, endPoint x: 353, endPoint y: 151, distance: 22.3
click at [353, 151] on input "PO 4504658022//TE//VARIACION ETA//ARCHROMA US,INC//ARCHROMA [GEOGRAPHIC_DATA]//…" at bounding box center [398, 147] width 501 height 13
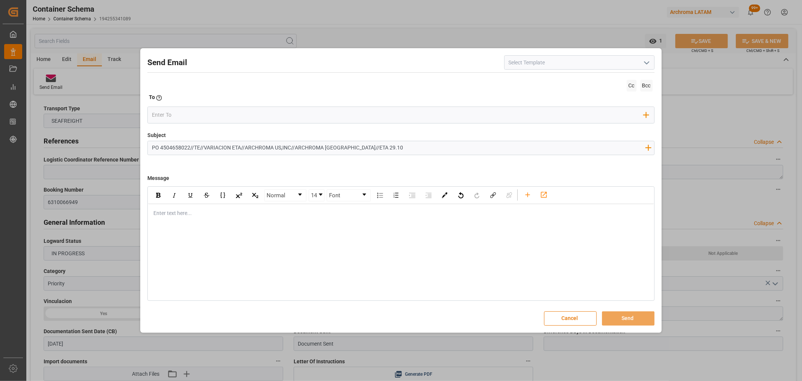
type input "PO 4504658022//TE//VARIACION ETA//ARCHROMA US,INC//ARCHROMA [GEOGRAPHIC_DATA]//…"
click at [190, 212] on div "rdw-editor" at bounding box center [401, 213] width 495 height 8
click at [191, 213] on div "rdw-editor" at bounding box center [401, 213] width 495 height 8
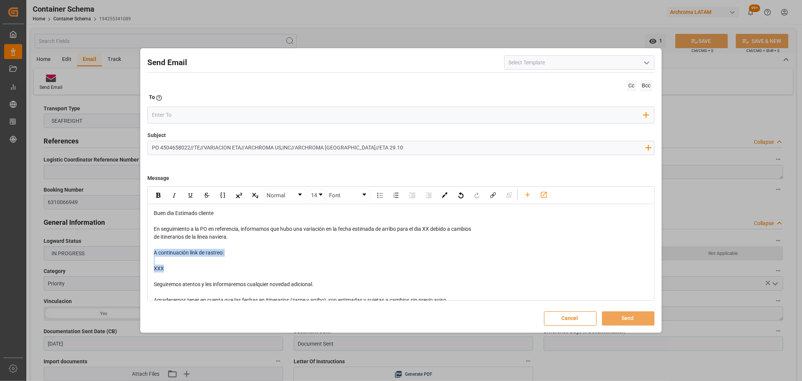
drag, startPoint x: 199, startPoint y: 266, endPoint x: 127, endPoint y: 254, distance: 73.0
click at [127, 254] on div "Send Email Cc Bcc To Enter the TO Email address Add Field to To Subject PO 4504…" at bounding box center [401, 190] width 802 height 381
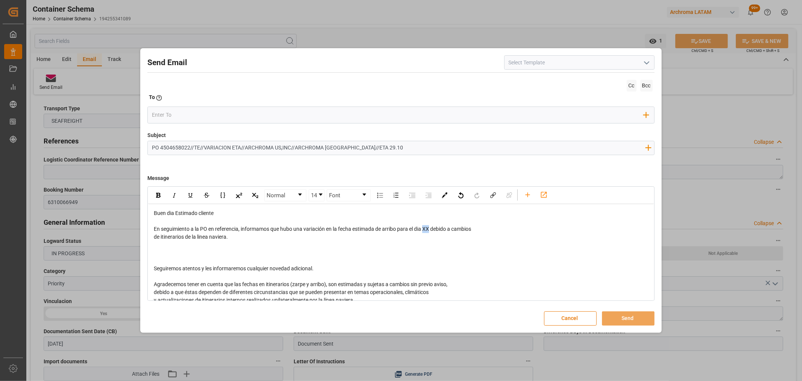
drag, startPoint x: 432, startPoint y: 229, endPoint x: 427, endPoint y: 230, distance: 5.3
click at [427, 230] on span "En seguimiento a la PO en referencia, informamos que hubo una variación en la f…" at bounding box center [313, 229] width 318 height 6
drag, startPoint x: 462, startPoint y: 230, endPoint x: 463, endPoint y: 234, distance: 4.7
click at [463, 234] on div "Buen dia Estimado cliente En seguimiento a la PO en referencia, informamos que …" at bounding box center [401, 276] width 495 height 134
drag, startPoint x: 629, startPoint y: 229, endPoint x: 634, endPoint y: 234, distance: 6.7
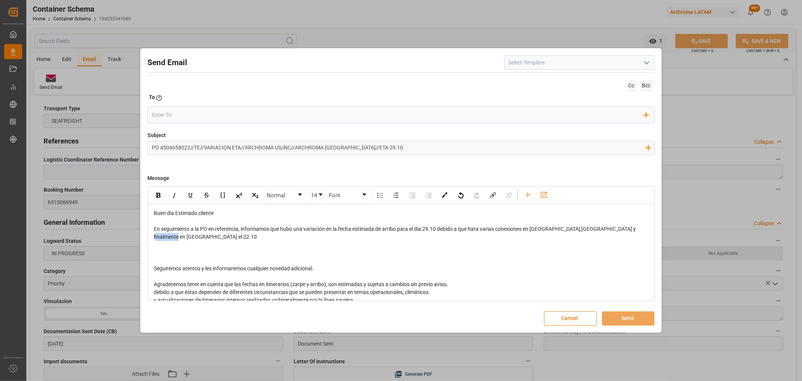
click at [634, 234] on div "En seguimiento a la PO en referencia, informamos que hubo una variación en la f…" at bounding box center [401, 233] width 495 height 16
drag, startPoint x: 241, startPoint y: 238, endPoint x: 214, endPoint y: 236, distance: 27.6
click at [214, 236] on div "En seguimiento a la PO en referencia, informamos que hubo una variación en la f…" at bounding box center [401, 233] width 495 height 16
drag, startPoint x: 441, startPoint y: 229, endPoint x: 425, endPoint y: 229, distance: 15.4
click at [425, 229] on span "En seguimiento a la PO en referencia, informamos que hubo una variación en la f…" at bounding box center [395, 233] width 483 height 14
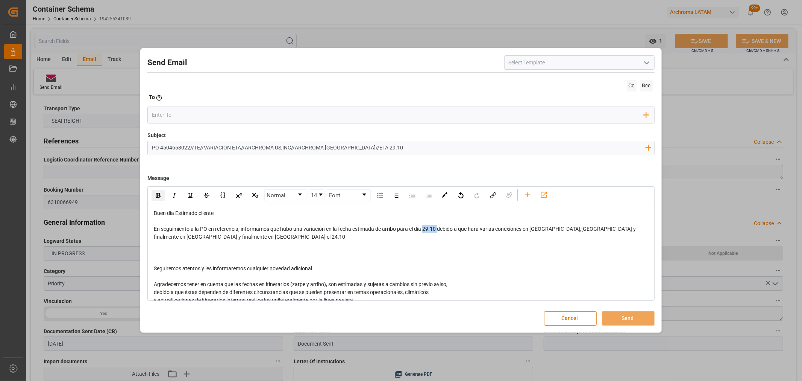
click at [156, 198] on img "rdw-inline-control" at bounding box center [158, 195] width 5 height 5
drag, startPoint x: 223, startPoint y: 237, endPoint x: 213, endPoint y: 237, distance: 10.2
click at [213, 237] on div "En seguimiento a la PO en referencia, informamos que hubo una variación en la f…" at bounding box center [401, 233] width 495 height 16
click at [158, 196] on img "rdw-inline-control" at bounding box center [158, 195] width 5 height 5
click at [229, 119] on input "email" at bounding box center [398, 114] width 492 height 11
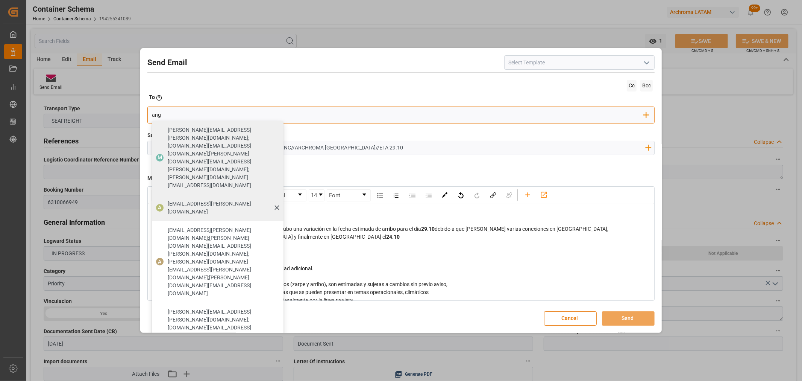
type input "ang"
click at [179, 200] on span "[EMAIL_ADDRESS][PERSON_NAME][DOMAIN_NAME]" at bounding box center [223, 208] width 111 height 16
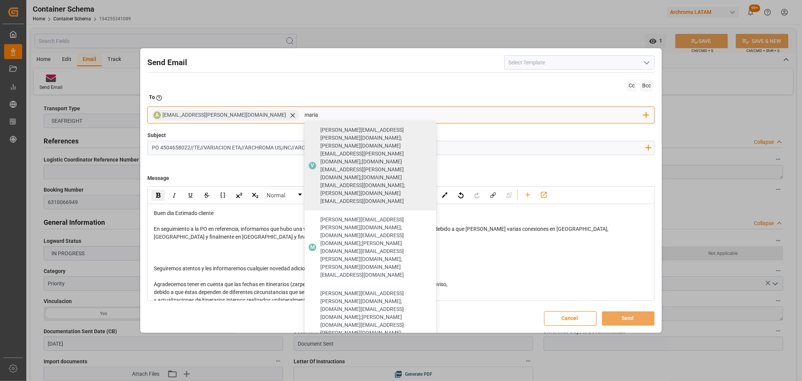
type input "maria"
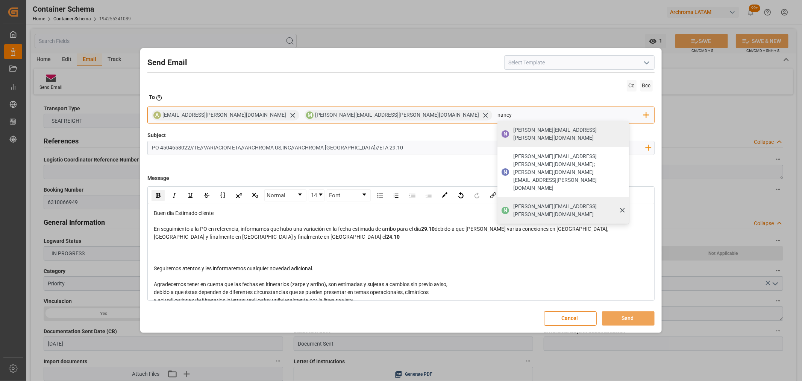
type input "nancy"
click at [514, 202] on span "[PERSON_NAME][EMAIL_ADDRESS][PERSON_NAME][DOMAIN_NAME]" at bounding box center [569, 210] width 111 height 16
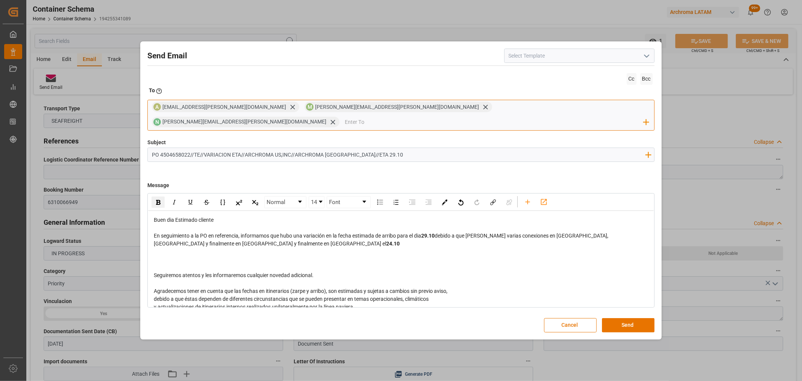
click at [493, 116] on input "email" at bounding box center [494, 121] width 299 height 11
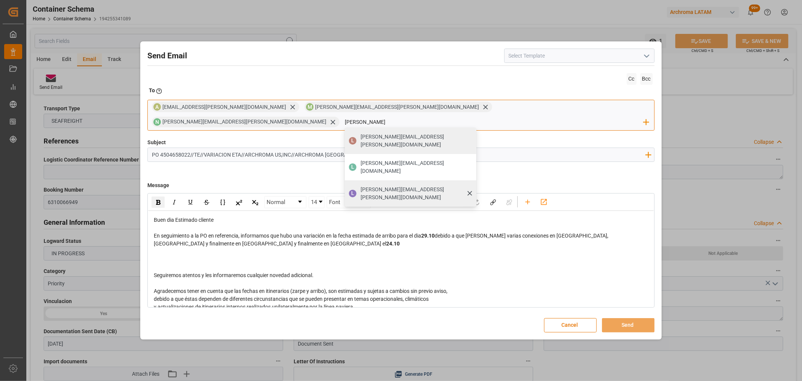
type input "[PERSON_NAME]"
click at [474, 183] on div "[PERSON_NAME][EMAIL_ADDRESS][PERSON_NAME][DOMAIN_NAME]" at bounding box center [416, 193] width 116 height 21
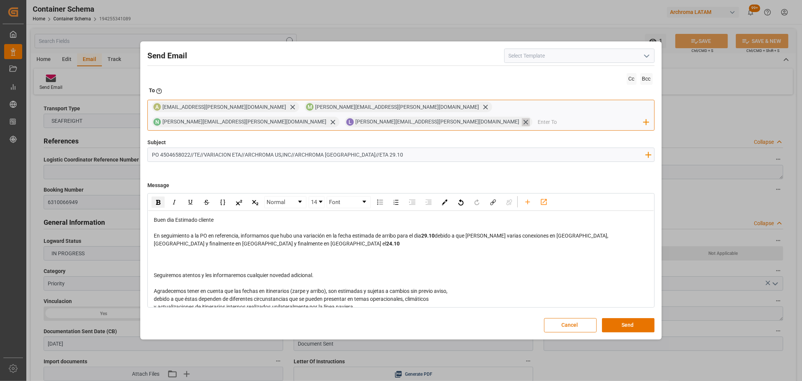
click at [530, 118] on icon at bounding box center [526, 122] width 8 height 8
click at [529, 116] on input "email" at bounding box center [494, 121] width 299 height 11
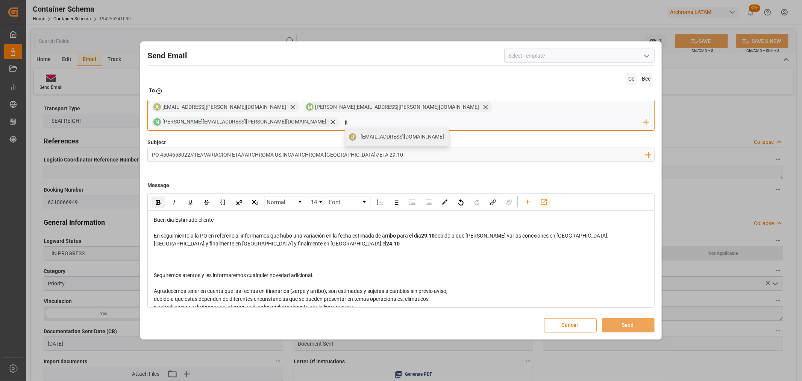
type input "jt"
click at [444, 133] on span "[EMAIL_ADDRESS][DOMAIN_NAME]" at bounding box center [403, 137] width 84 height 8
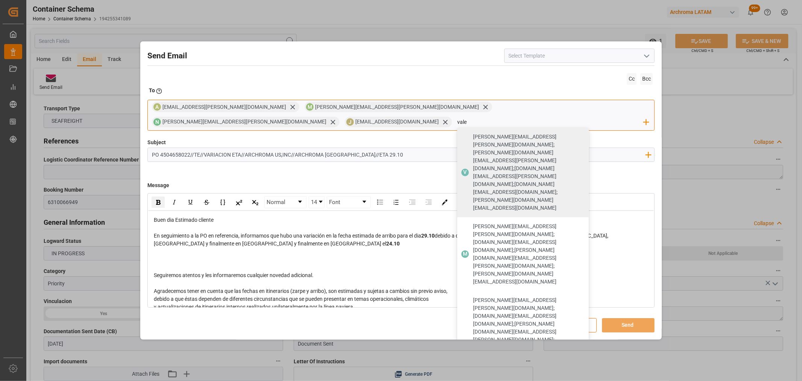
type input "vale"
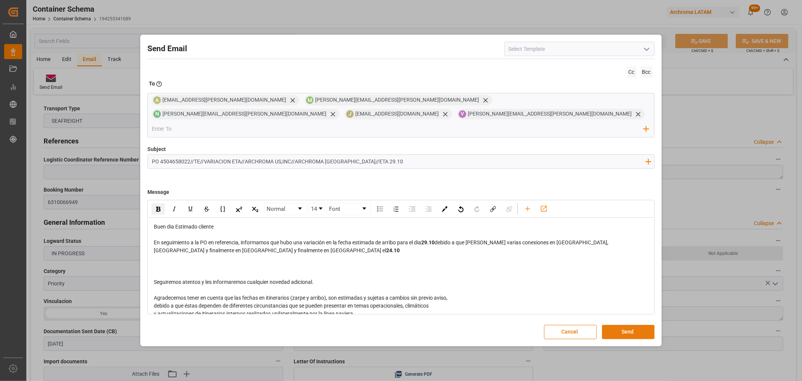
click at [637, 325] on button "Send" at bounding box center [628, 332] width 53 height 14
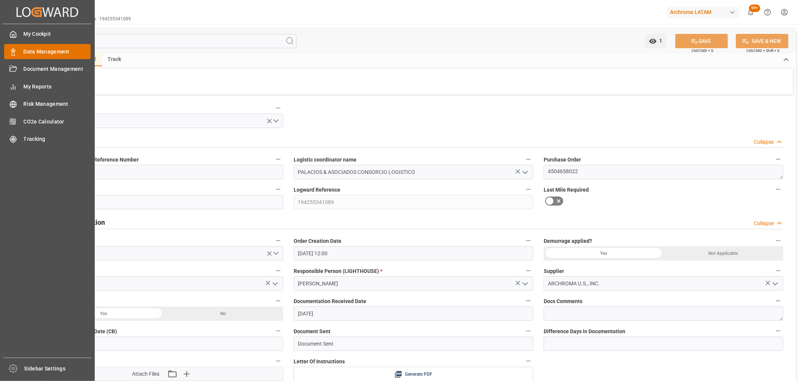
click at [20, 49] on div "Data Management Data Management" at bounding box center [47, 51] width 87 height 15
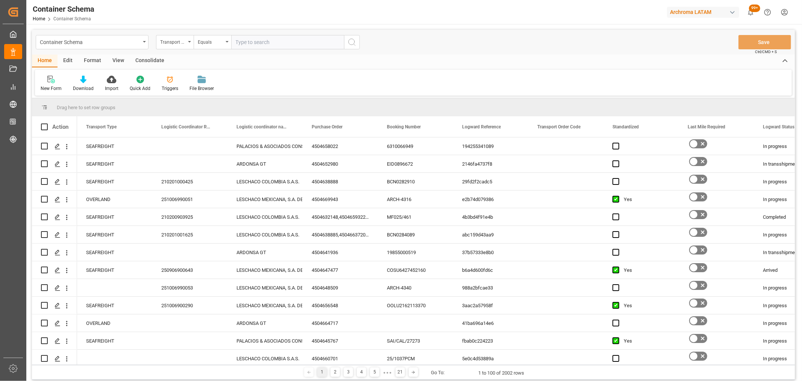
click at [96, 46] on div "Container Schema" at bounding box center [90, 41] width 100 height 9
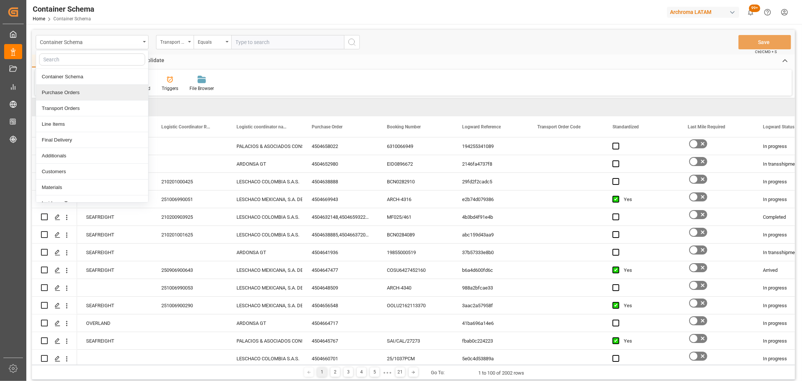
click at [76, 94] on div "Purchase Orders" at bounding box center [92, 93] width 112 height 16
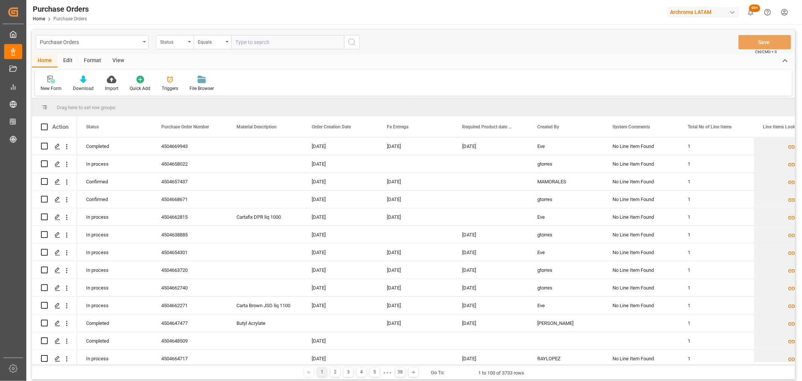
click at [176, 46] on div "Status" at bounding box center [175, 42] width 38 height 14
click at [198, 91] on div "Purchase Order Number" at bounding box center [213, 93] width 112 height 16
click at [217, 42] on div "Equals" at bounding box center [211, 41] width 26 height 9
click at [242, 92] on div "Fuzzy search" at bounding box center [250, 93] width 112 height 16
click at [275, 40] on input "text" at bounding box center [287, 42] width 113 height 14
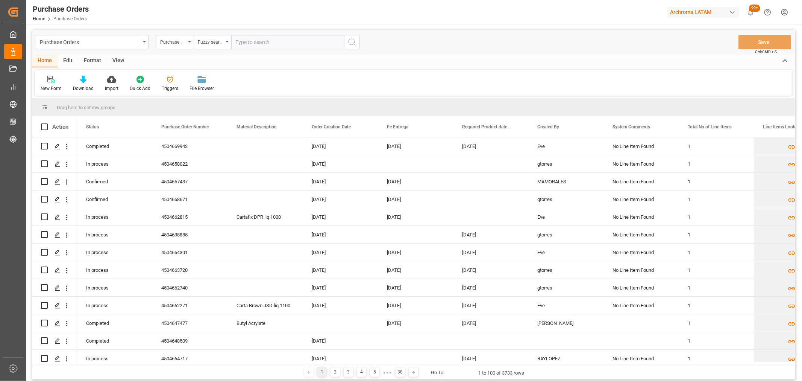
paste input "4504658022"
type input "4504658022"
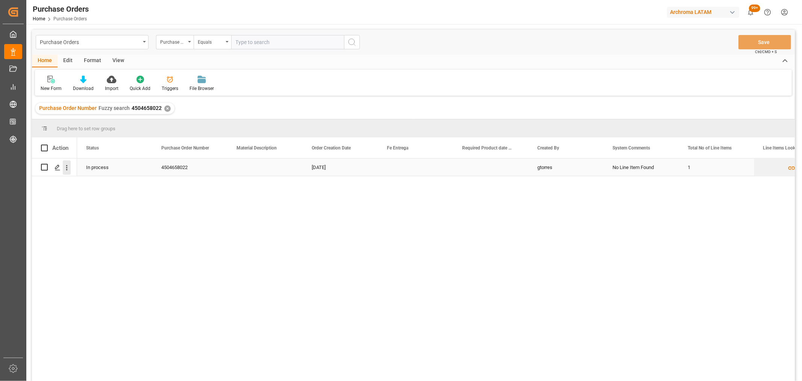
click at [67, 165] on icon "open menu" at bounding box center [67, 167] width 2 height 5
click at [58, 165] on polygon "Press SPACE to select this row." at bounding box center [57, 167] width 4 height 4
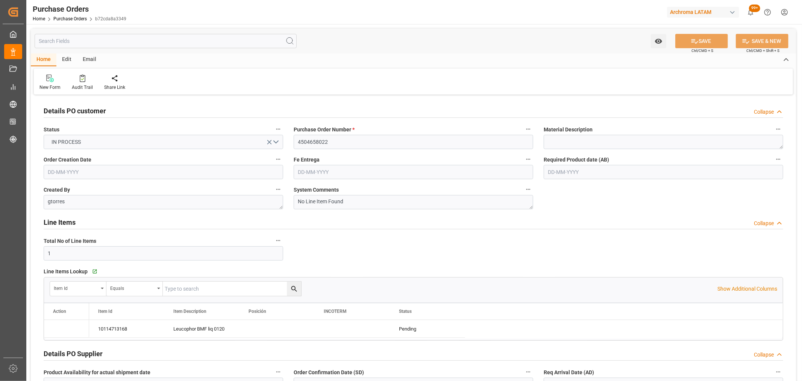
type input "[DATE]"
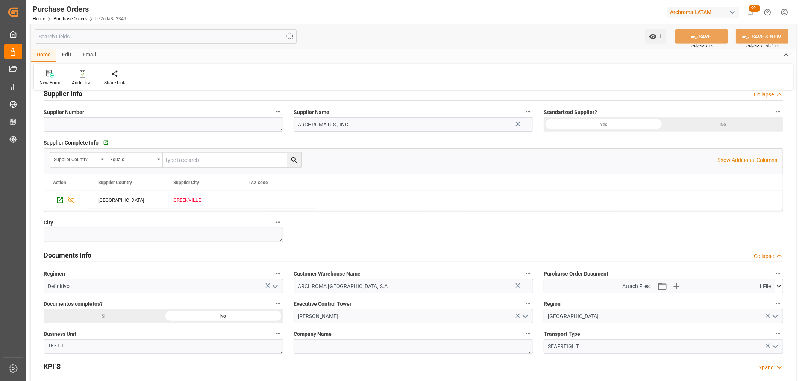
scroll to position [418, 0]
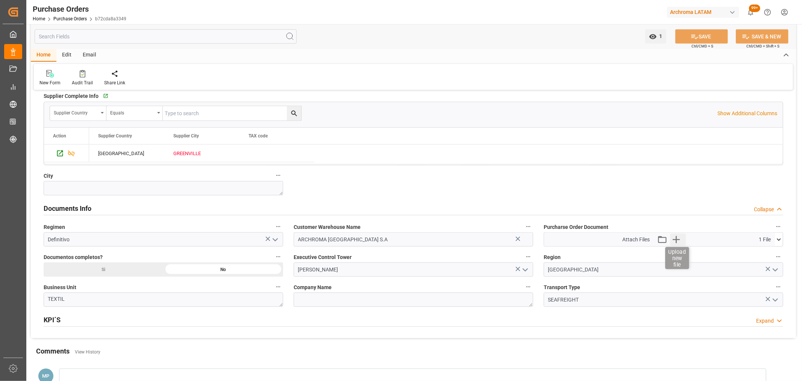
click at [679, 241] on icon "button" at bounding box center [677, 239] width 12 height 12
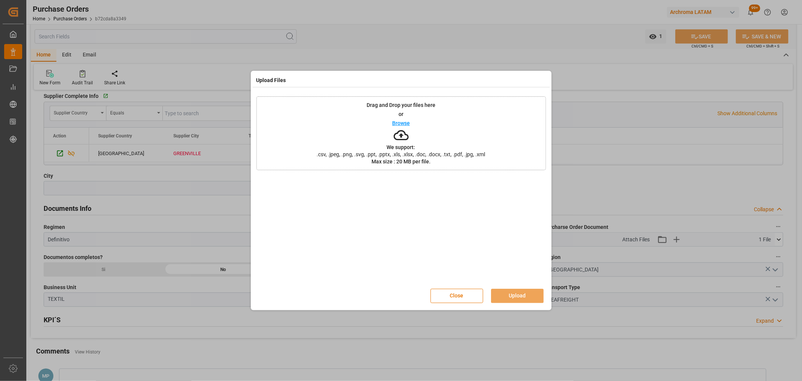
click at [400, 125] on p "Browse" at bounding box center [401, 122] width 18 height 5
click at [522, 295] on button "Upload" at bounding box center [517, 296] width 53 height 14
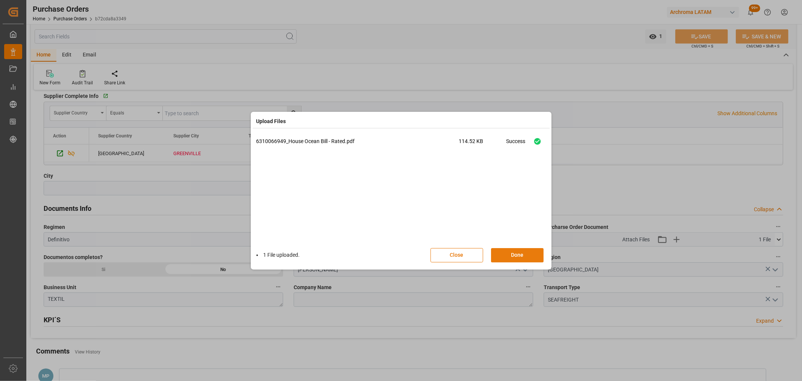
click at [529, 254] on button "Done" at bounding box center [517, 255] width 53 height 14
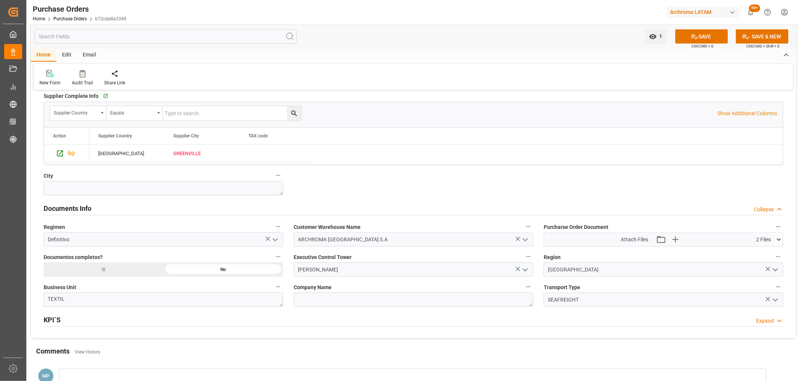
click at [783, 240] on icon at bounding box center [779, 240] width 8 height 8
click at [781, 240] on icon at bounding box center [779, 240] width 8 height 8
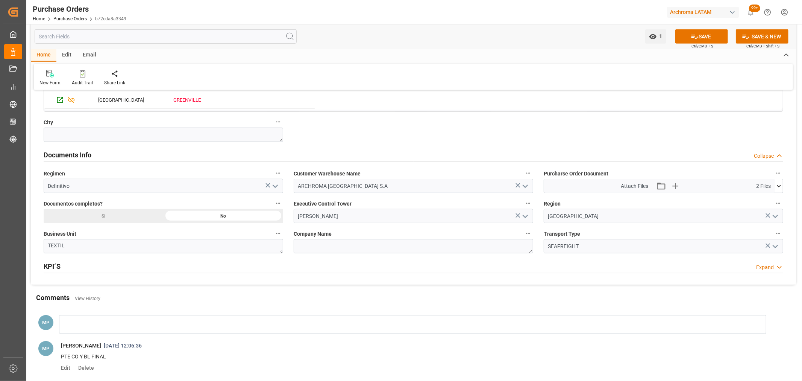
scroll to position [543, 0]
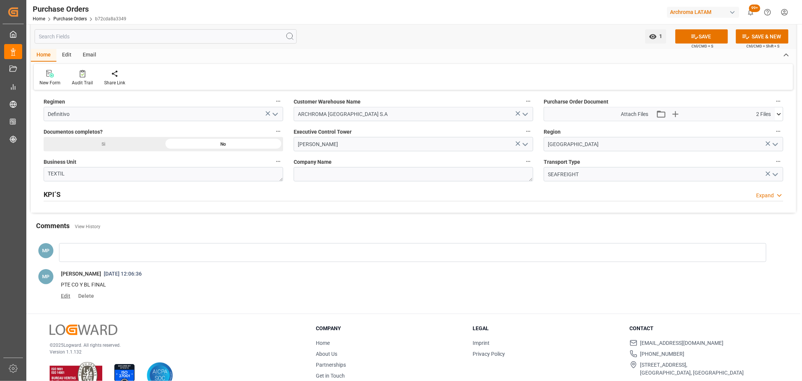
click at [65, 294] on span "Edit" at bounding box center [68, 296] width 15 height 6
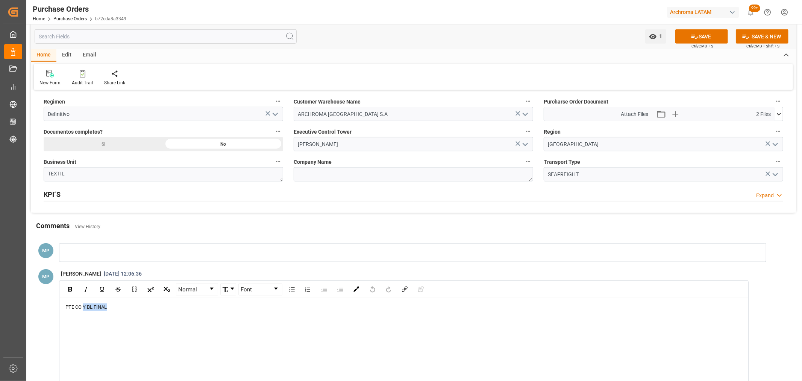
drag, startPoint x: 102, startPoint y: 306, endPoint x: 83, endPoint y: 307, distance: 18.5
click at [83, 307] on div "PTE CO Y BL FINAL" at bounding box center [404, 307] width 678 height 8
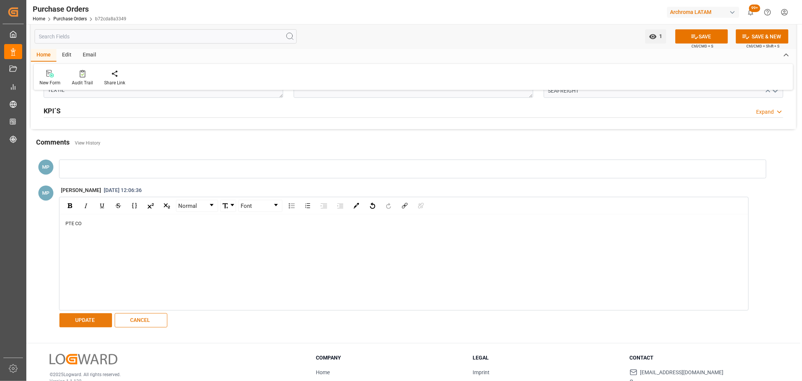
click at [91, 319] on button "UPDATE" at bounding box center [85, 320] width 53 height 14
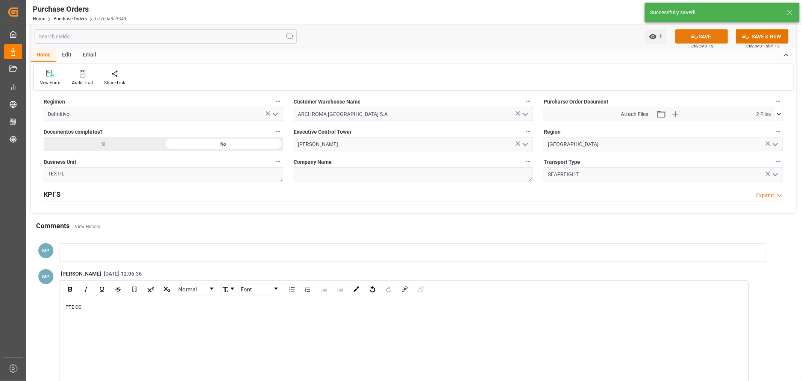
click at [705, 34] on button "SAVE" at bounding box center [702, 36] width 53 height 14
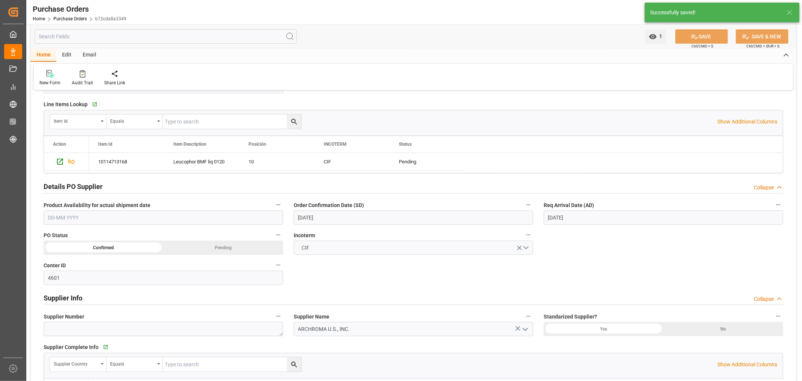
scroll to position [209, 0]
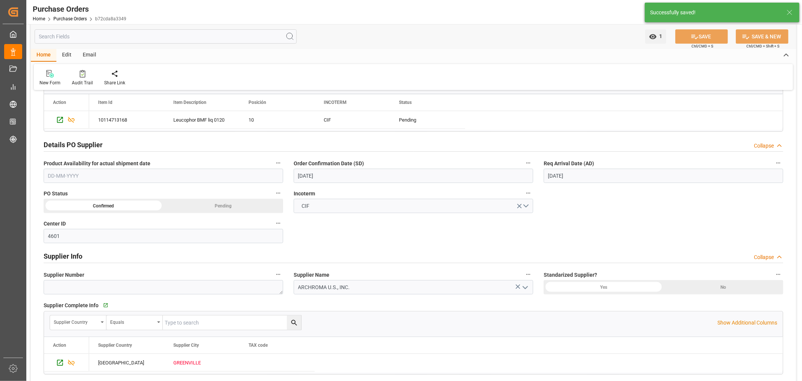
click at [603, 173] on input "[DATE]" at bounding box center [664, 176] width 240 height 14
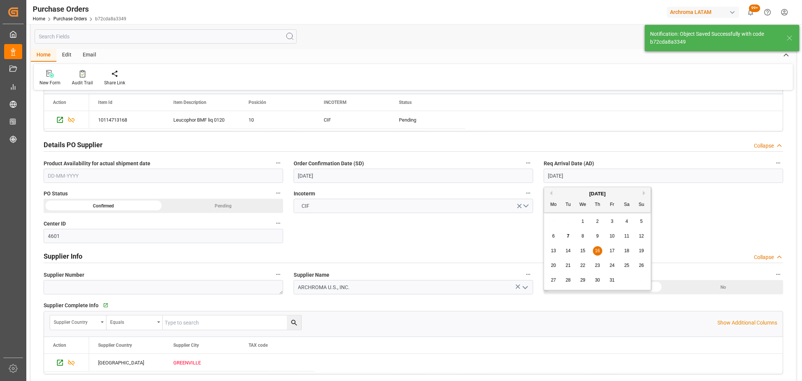
click at [583, 280] on span "29" at bounding box center [582, 279] width 5 height 5
type input "[DATE]"
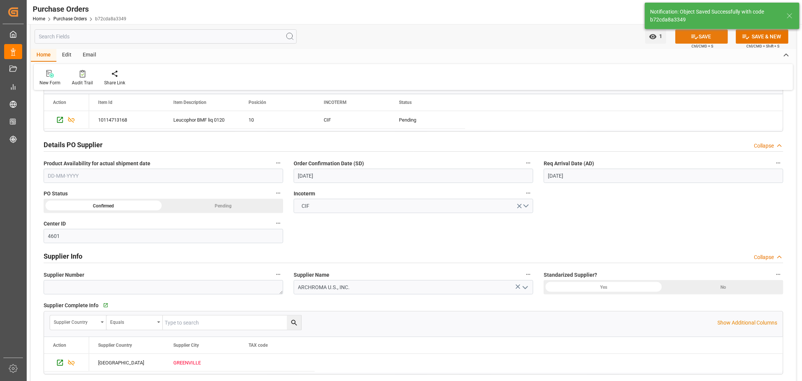
click at [705, 35] on button "SAVE" at bounding box center [702, 36] width 53 height 14
